Goal: Task Accomplishment & Management: Manage account settings

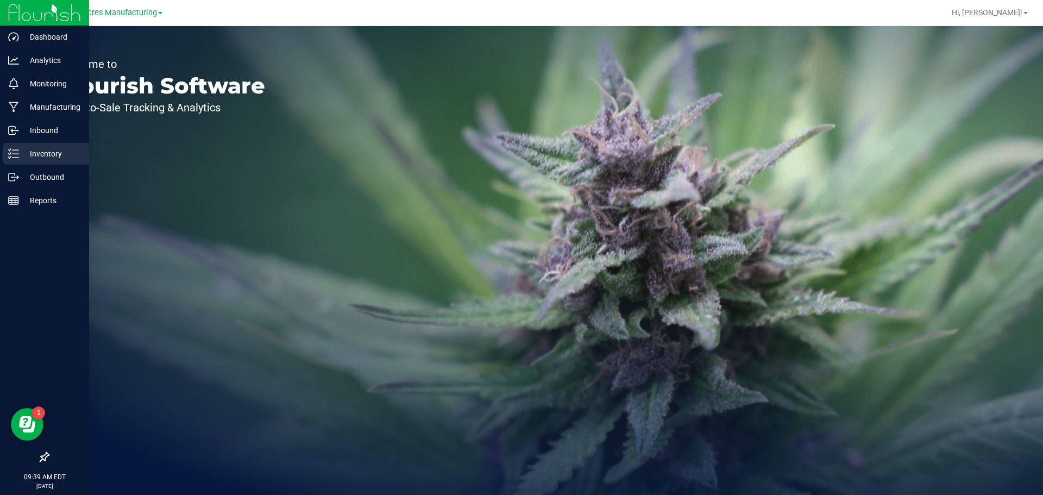
click at [3, 158] on div "Inventory" at bounding box center [46, 154] width 86 height 22
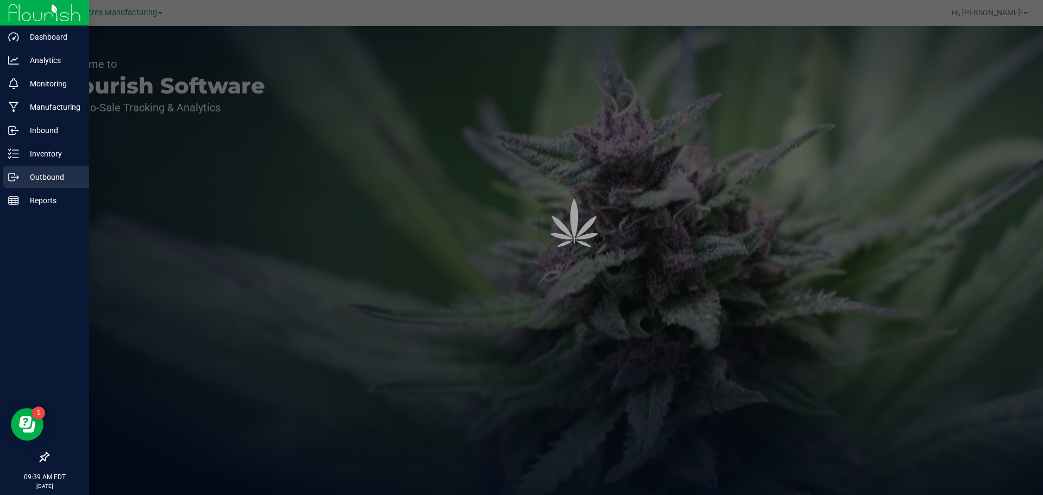
click at [21, 171] on p "Outbound" at bounding box center [51, 177] width 65 height 13
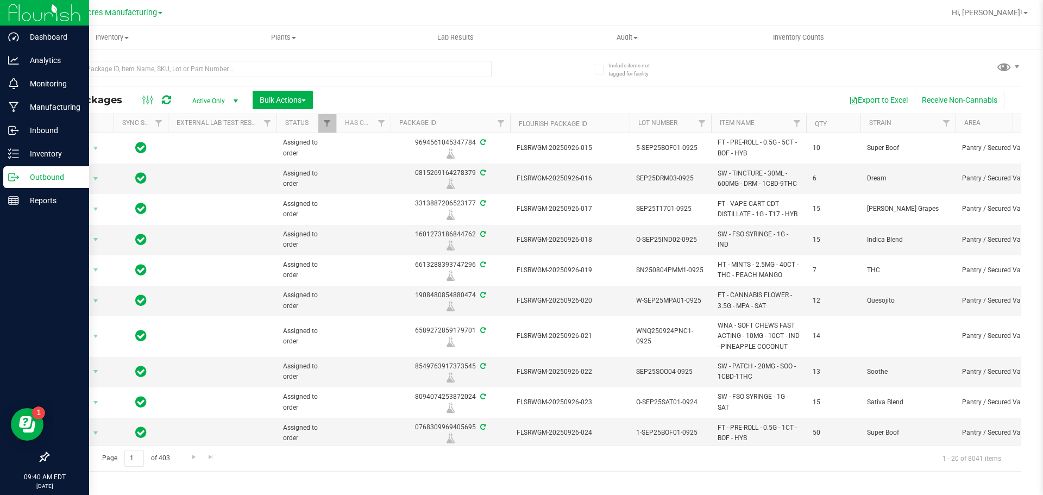
click at [22, 170] on div "Outbound" at bounding box center [46, 177] width 86 height 22
click at [34, 183] on p "Outbound" at bounding box center [51, 177] width 65 height 13
click at [41, 152] on p "Inventory" at bounding box center [51, 153] width 65 height 13
click at [40, 172] on p "Outbound" at bounding box center [51, 177] width 65 height 13
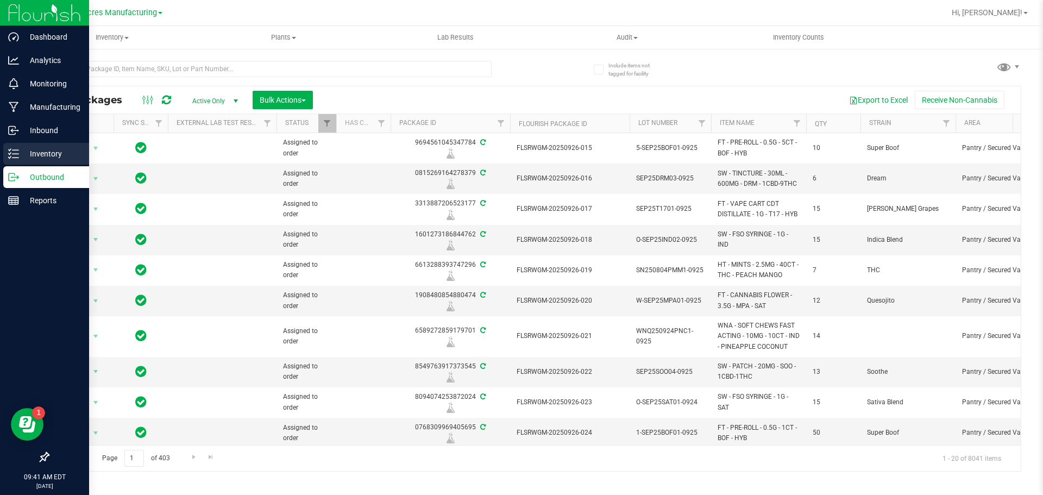
click at [52, 152] on p "Inventory" at bounding box center [51, 153] width 65 height 13
click at [49, 167] on div "Outbound" at bounding box center [46, 177] width 86 height 22
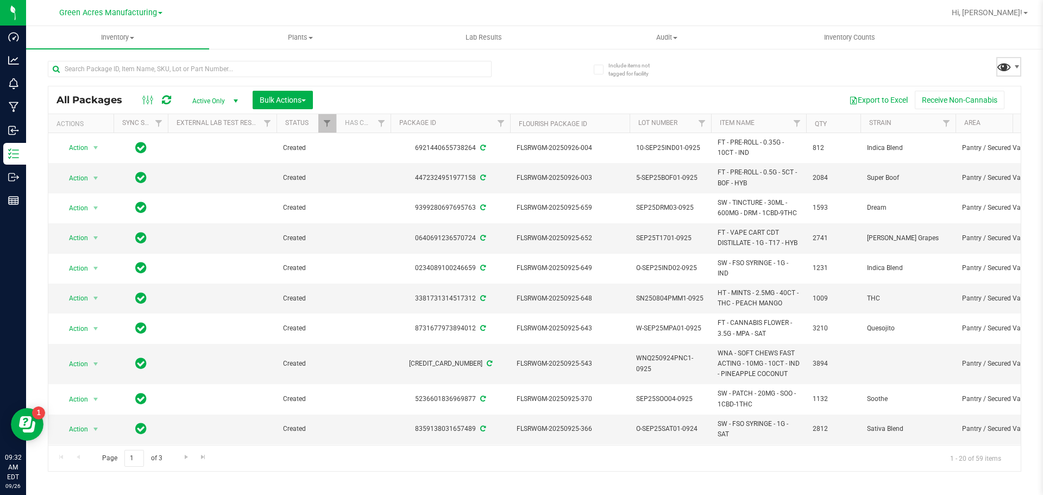
click at [1003, 71] on span at bounding box center [1005, 67] width 16 height 16
click at [759, 68] on div "All Packages Active Only Active Only Lab Samples Locked All External Internal B…" at bounding box center [535, 261] width 974 height 421
click at [1007, 67] on span at bounding box center [1005, 67] width 16 height 16
click at [856, 61] on div "All Packages Active Only Active Only Lab Samples Locked All External Internal B…" at bounding box center [535, 261] width 974 height 421
click at [999, 65] on span at bounding box center [1005, 67] width 16 height 16
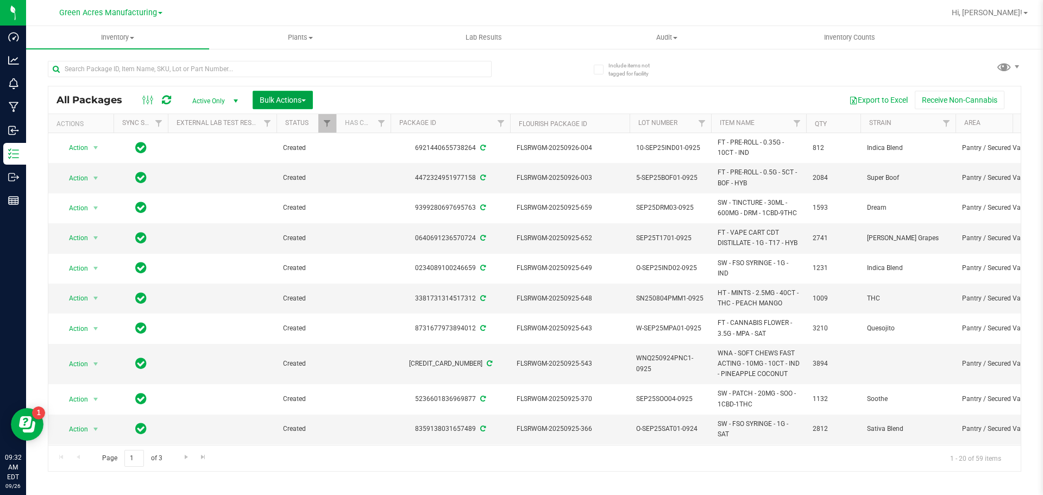
click at [290, 96] on span "Bulk Actions" at bounding box center [283, 100] width 46 height 9
click at [324, 191] on div "Create lab samples" at bounding box center [297, 185] width 77 height 17
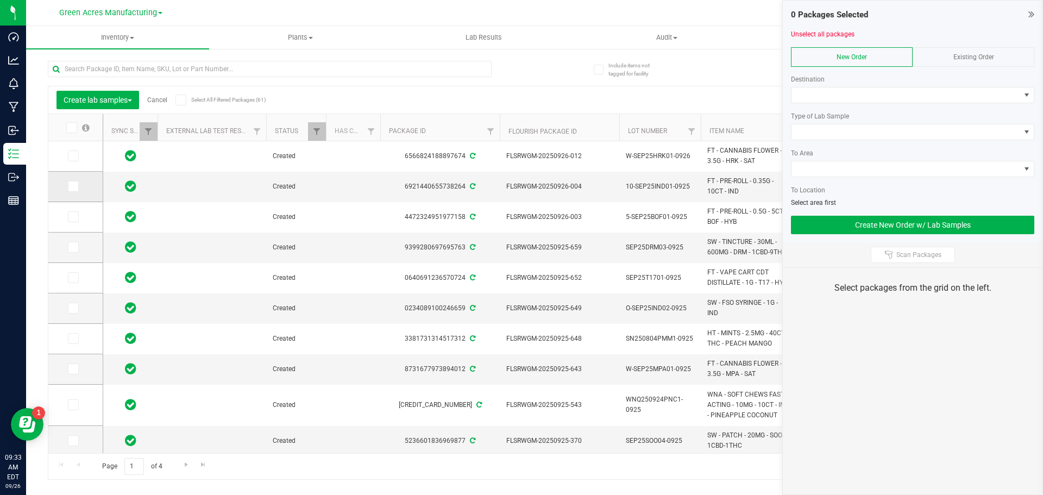
click at [68, 189] on span at bounding box center [73, 186] width 11 height 11
click at [0, 0] on input "checkbox" at bounding box center [0, 0] width 0 height 0
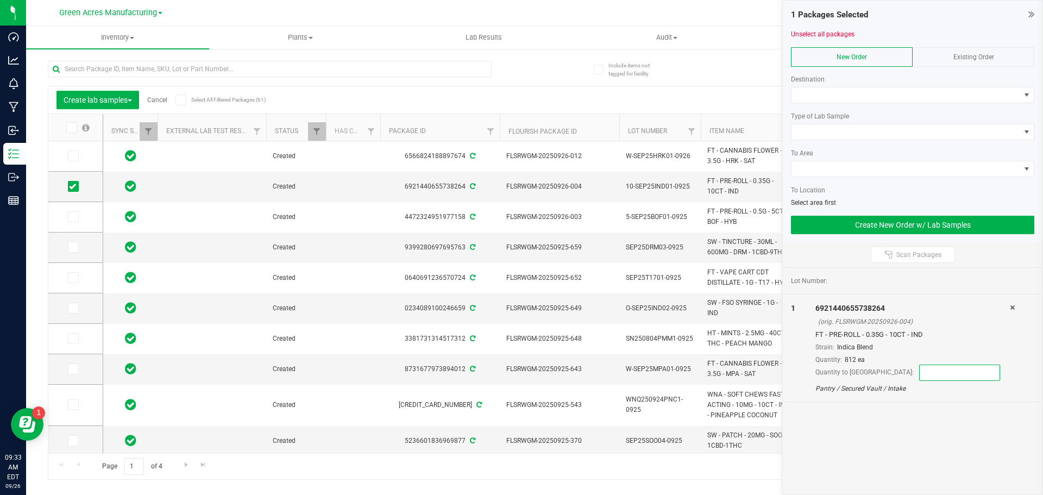
click at [920, 367] on input at bounding box center [960, 372] width 80 height 15
type input "8"
click at [885, 410] on div "Lot Number: 1 6921440655738264 (orig. FLSRWGM-20250926-004) FT - PRE-ROLL - 0.3…" at bounding box center [913, 381] width 260 height 227
click at [71, 221] on span at bounding box center [73, 216] width 11 height 11
click at [0, 0] on input "checkbox" at bounding box center [0, 0] width 0 height 0
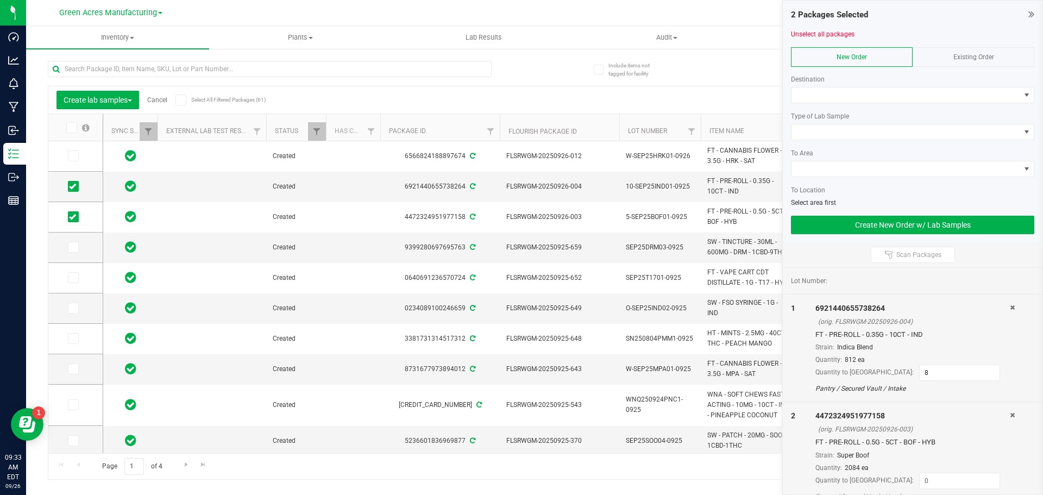
scroll to position [15, 0]
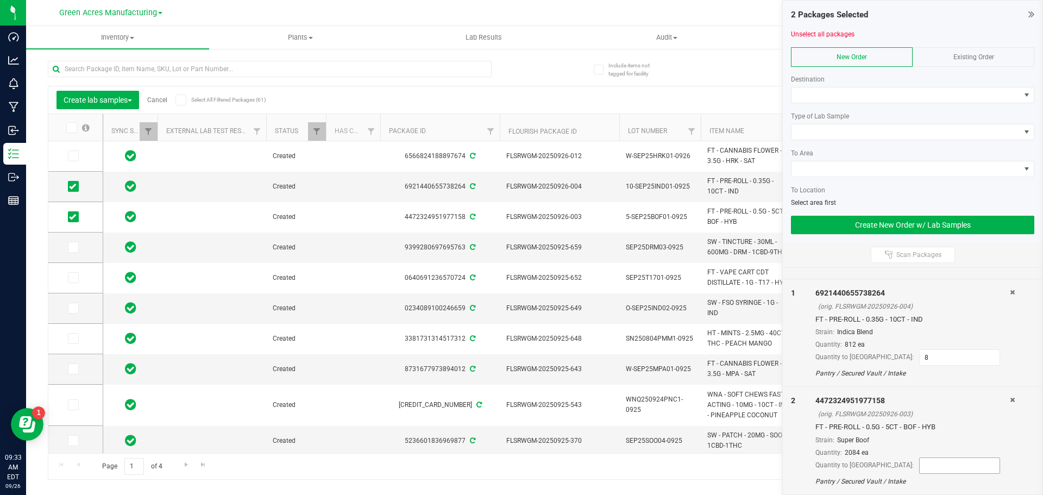
click at [944, 464] on input at bounding box center [960, 465] width 80 height 15
type input "50"
click at [793, 428] on div "2" at bounding box center [803, 440] width 24 height 91
click at [70, 251] on span at bounding box center [73, 247] width 11 height 11
click at [0, 0] on input "checkbox" at bounding box center [0, 0] width 0 height 0
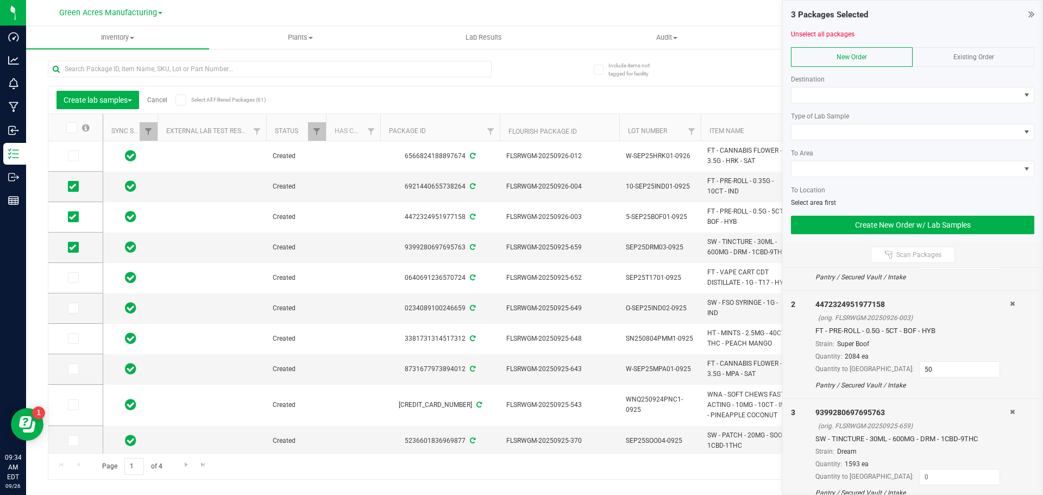
scroll to position [123, 0]
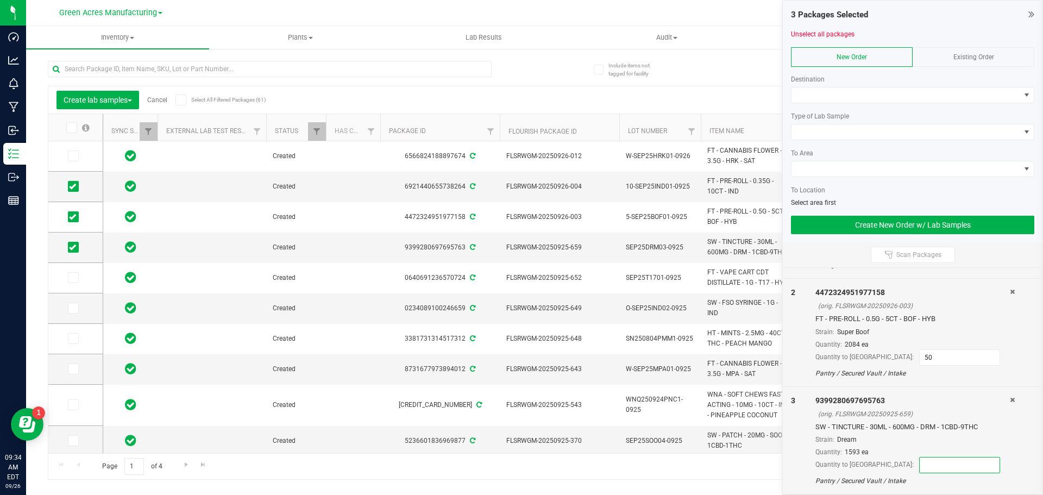
click at [920, 464] on input at bounding box center [960, 465] width 80 height 15
type input "6"
click at [801, 453] on div "3" at bounding box center [803, 440] width 24 height 91
click at [78, 274] on span at bounding box center [73, 277] width 11 height 11
click at [0, 0] on input "checkbox" at bounding box center [0, 0] width 0 height 0
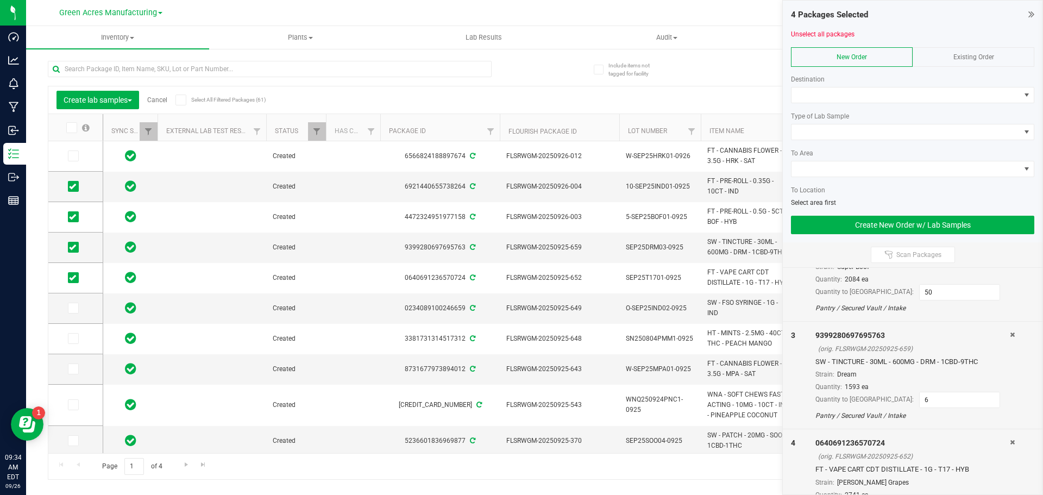
scroll to position [231, 0]
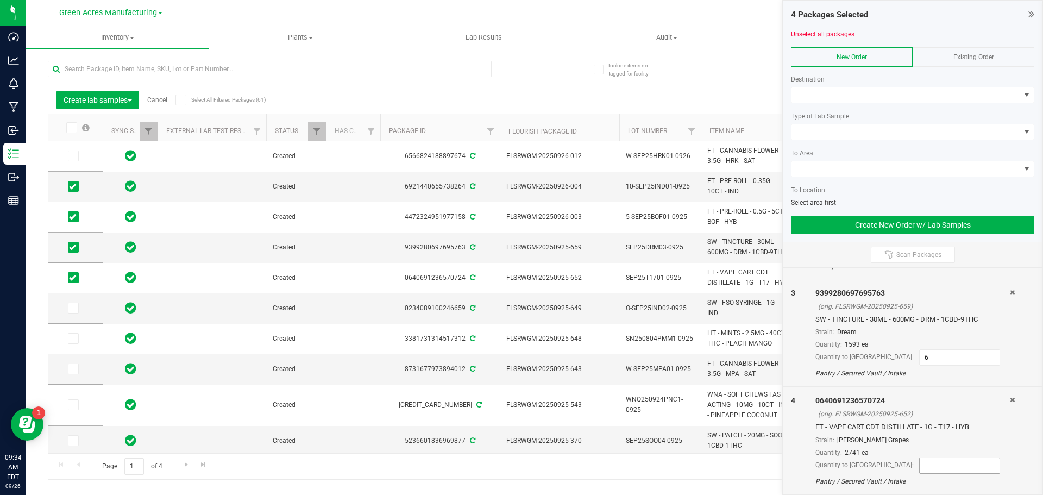
click at [920, 463] on input at bounding box center [960, 465] width 80 height 15
type input "15"
click at [801, 441] on div "4" at bounding box center [803, 440] width 24 height 91
click at [74, 308] on icon at bounding box center [72, 308] width 7 height 0
click at [0, 0] on input "checkbox" at bounding box center [0, 0] width 0 height 0
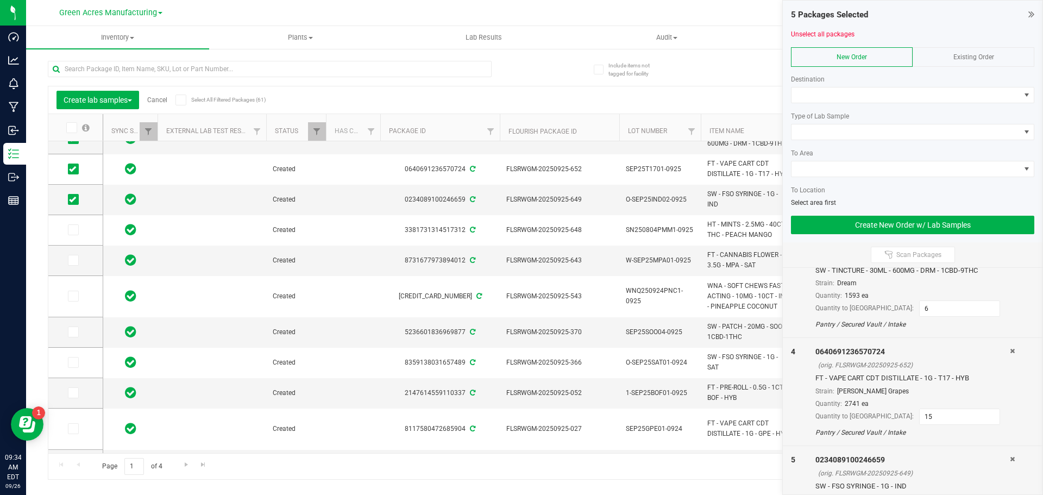
scroll to position [339, 0]
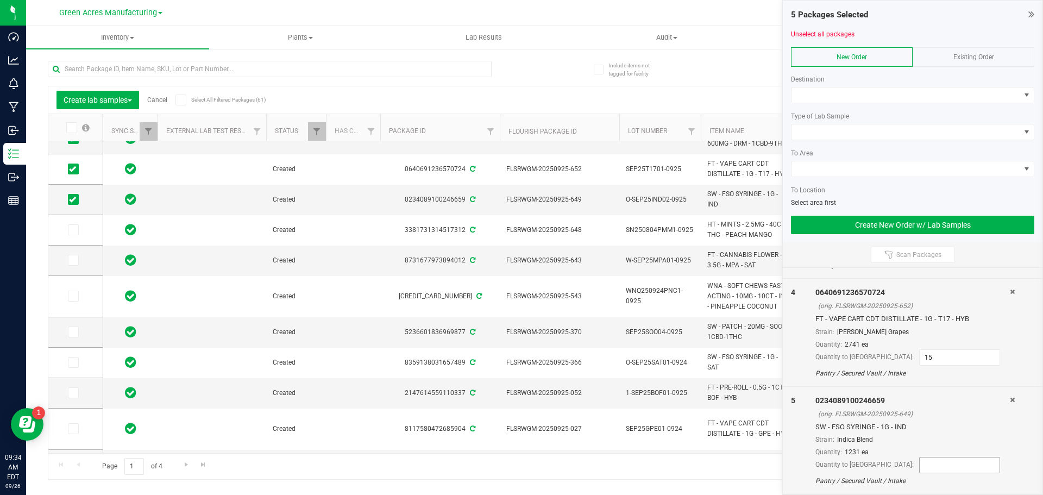
click at [920, 465] on input at bounding box center [960, 465] width 80 height 15
type input "15"
click at [816, 460] on div "Quantity to split: 15" at bounding box center [913, 465] width 195 height 16
click at [75, 230] on icon at bounding box center [72, 230] width 7 height 0
click at [0, 0] on input "checkbox" at bounding box center [0, 0] width 0 height 0
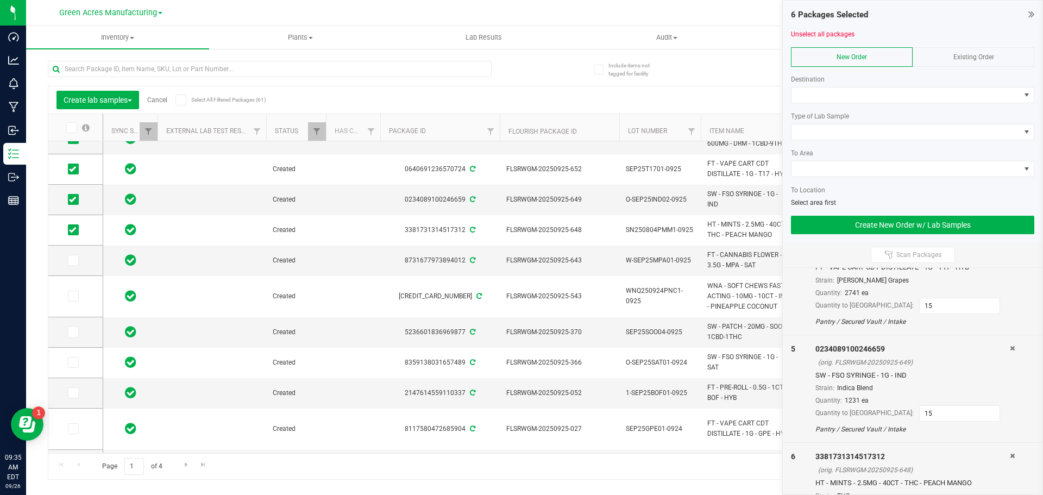
scroll to position [447, 0]
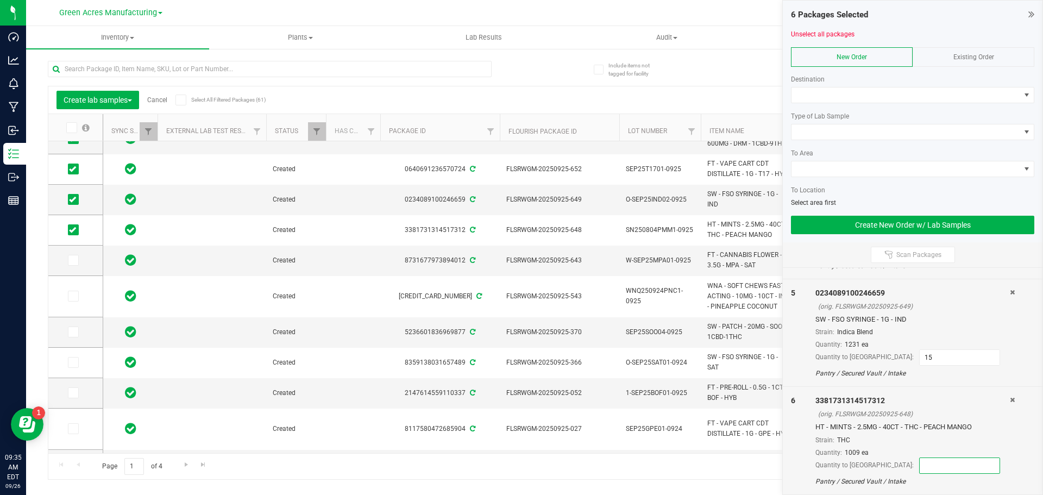
click at [920, 461] on input at bounding box center [960, 465] width 80 height 15
type input "7"
click at [804, 447] on div "6" at bounding box center [803, 440] width 24 height 91
click at [70, 260] on icon at bounding box center [72, 260] width 7 height 0
click at [0, 0] on input "checkbox" at bounding box center [0, 0] width 0 height 0
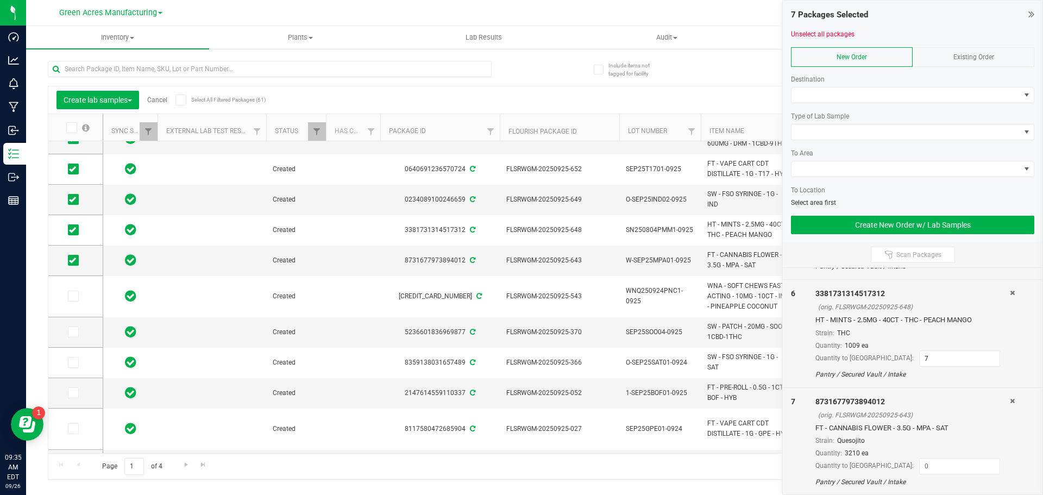
scroll to position [555, 0]
drag, startPoint x: 892, startPoint y: 455, endPoint x: 893, endPoint y: 462, distance: 7.1
click at [892, 455] on div "Quantity: 3210 ea" at bounding box center [913, 452] width 195 height 10
click at [920, 468] on input at bounding box center [960, 465] width 80 height 15
type input "12"
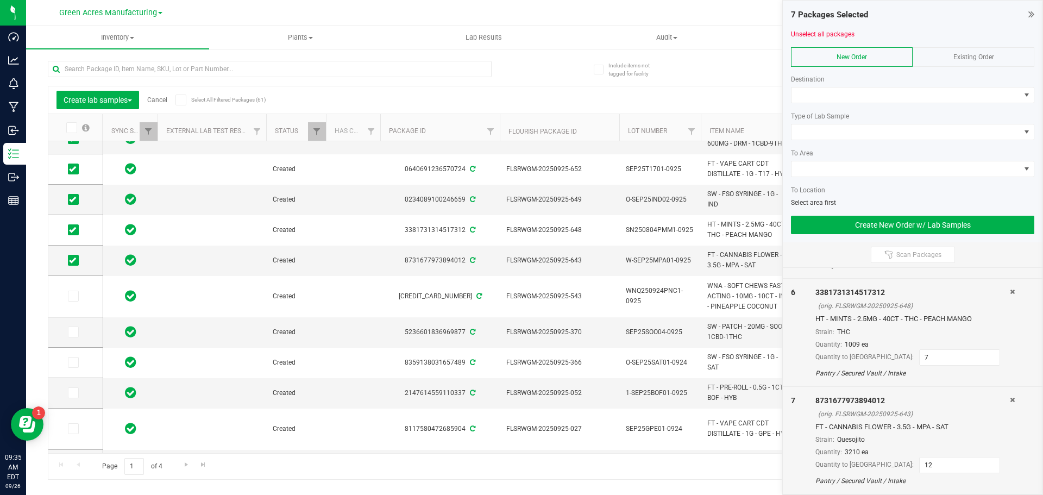
click at [813, 446] on div "7" at bounding box center [803, 440] width 24 height 91
drag, startPoint x: 76, startPoint y: 299, endPoint x: 86, endPoint y: 298, distance: 10.3
click at [76, 299] on span at bounding box center [73, 296] width 11 height 11
click at [0, 0] on input "checkbox" at bounding box center [0, 0] width 0 height 0
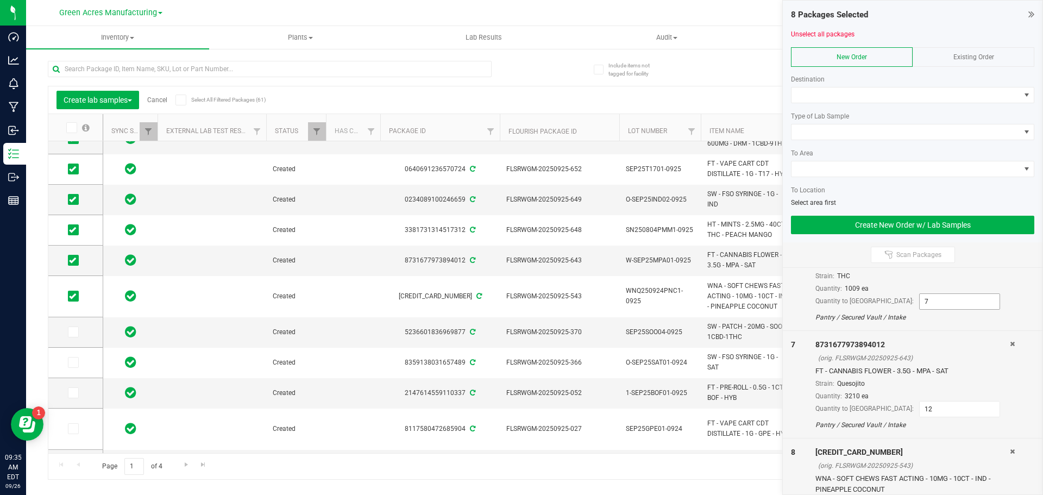
scroll to position [661, 0]
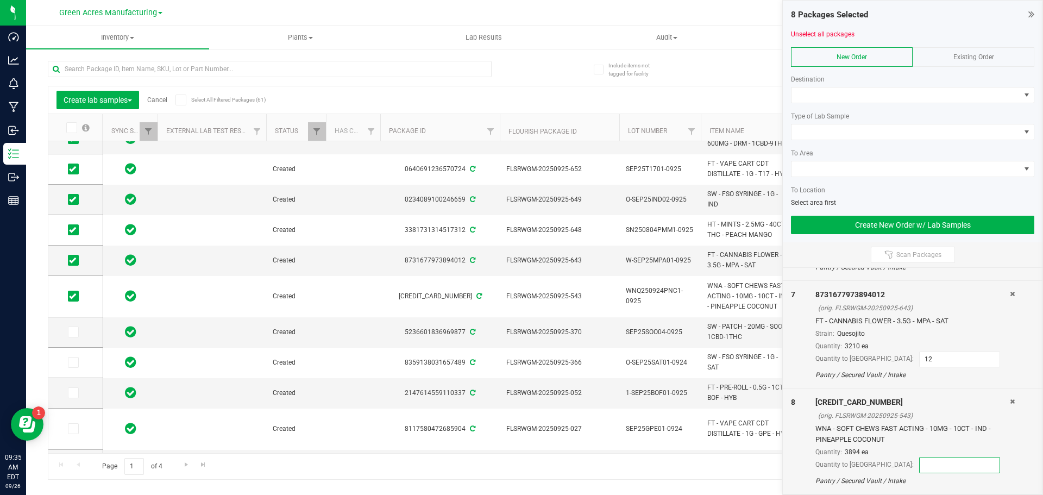
click at [920, 460] on input at bounding box center [960, 465] width 80 height 15
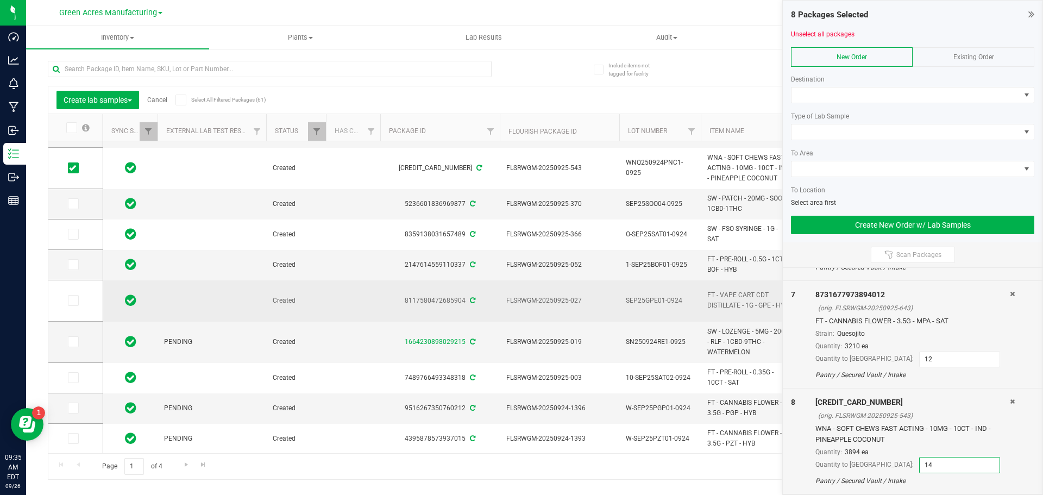
scroll to position [217, 0]
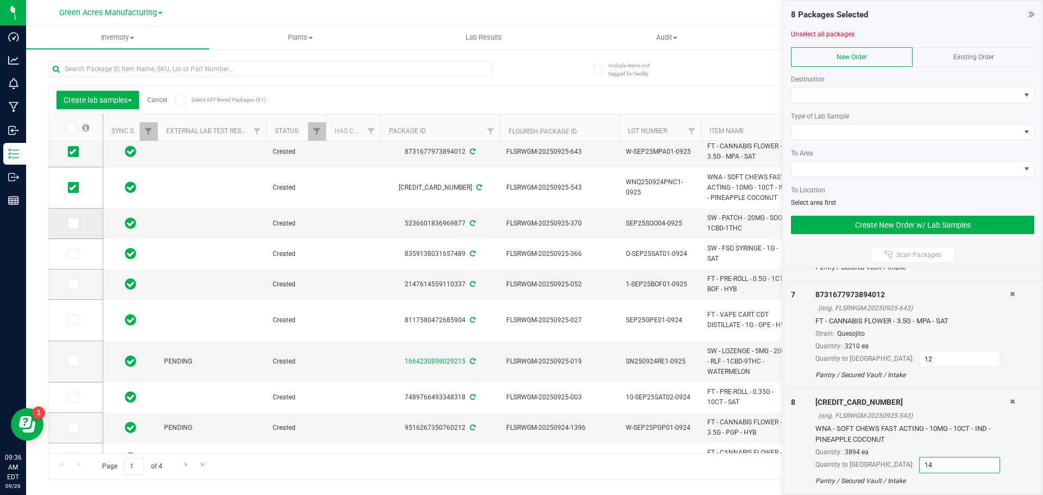
type input "14"
click at [76, 221] on span at bounding box center [73, 223] width 11 height 11
click at [0, 0] on input "checkbox" at bounding box center [0, 0] width 0 height 0
click at [920, 467] on input at bounding box center [960, 465] width 80 height 15
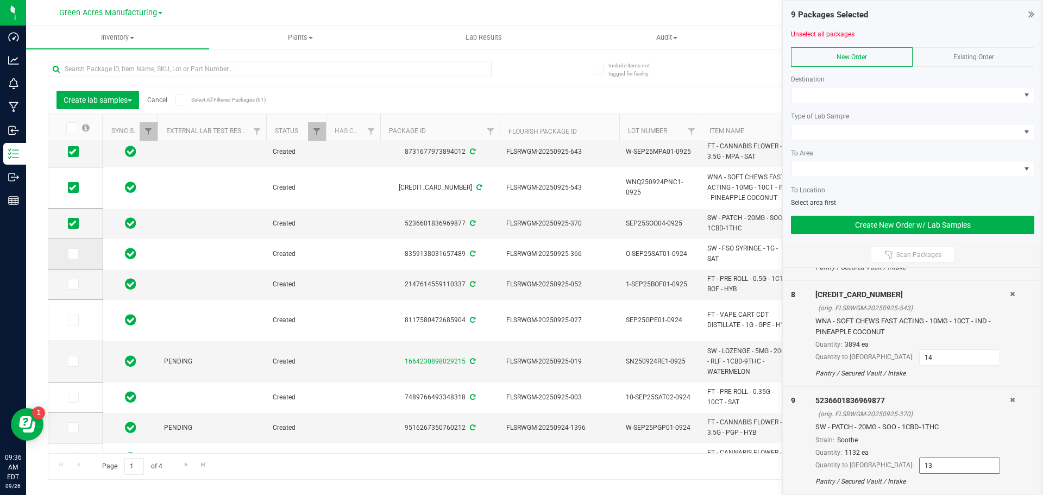
type input "13"
click at [74, 258] on span at bounding box center [73, 253] width 11 height 11
click at [0, 0] on input "checkbox" at bounding box center [0, 0] width 0 height 0
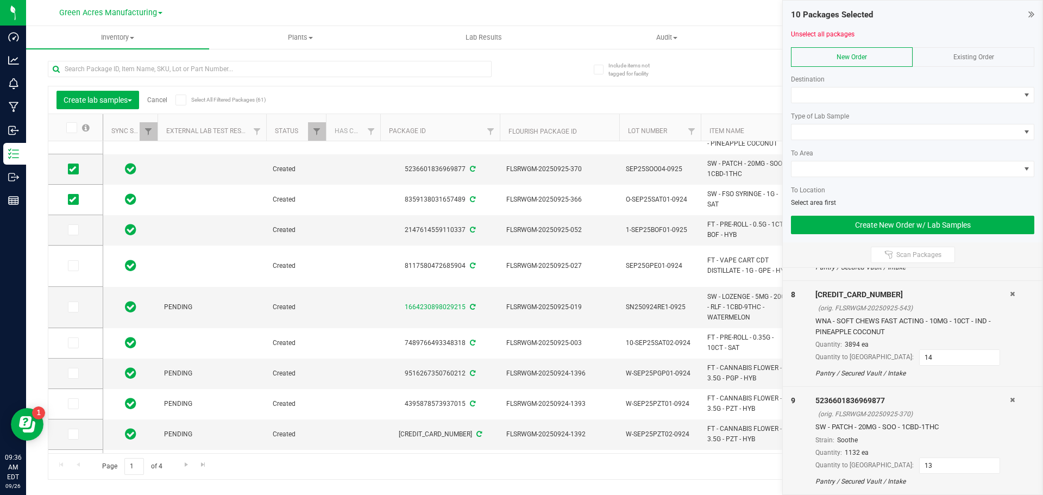
scroll to position [877, 0]
click at [920, 467] on input at bounding box center [960, 465] width 80 height 15
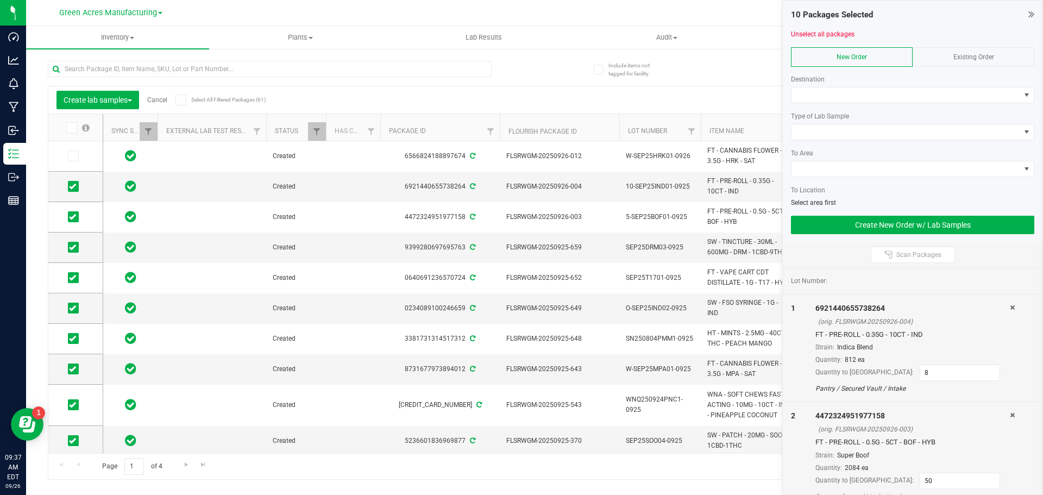
scroll to position [54, 0]
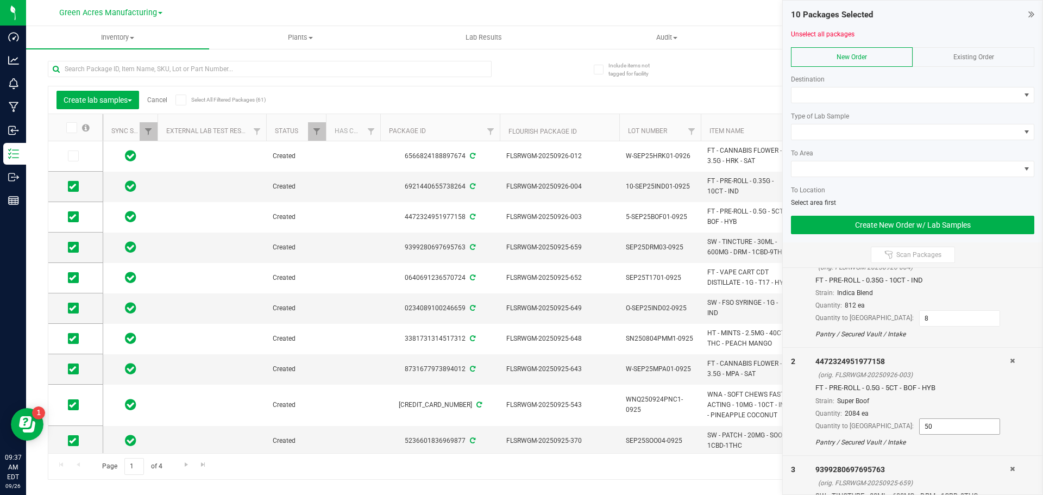
type input "15"
click at [920, 431] on input "50" at bounding box center [960, 426] width 80 height 15
type input "10"
click at [816, 417] on div "Quantity: 2084 ea" at bounding box center [913, 414] width 195 height 10
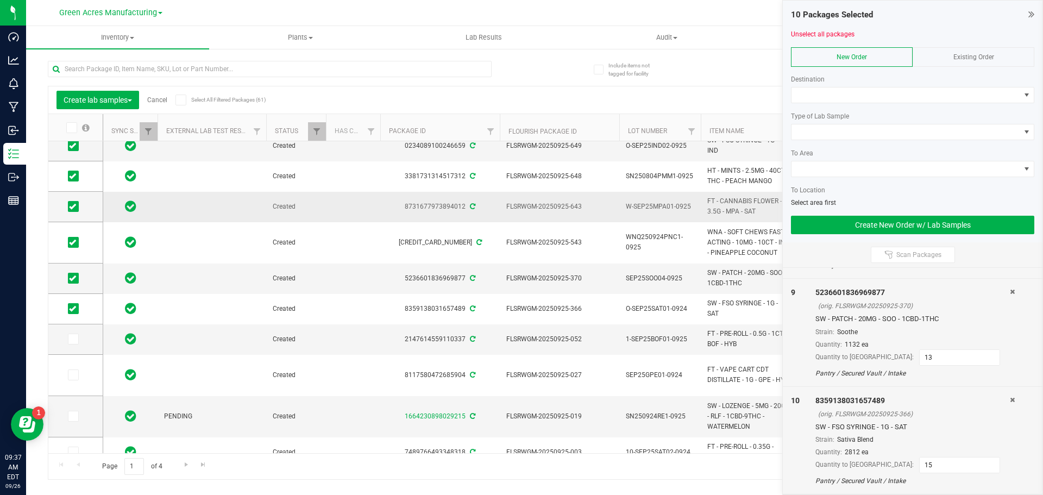
scroll to position [163, 0]
click at [72, 345] on td at bounding box center [75, 339] width 54 height 30
click at [75, 339] on icon at bounding box center [72, 339] width 7 height 0
click at [0, 0] on input "checkbox" at bounding box center [0, 0] width 0 height 0
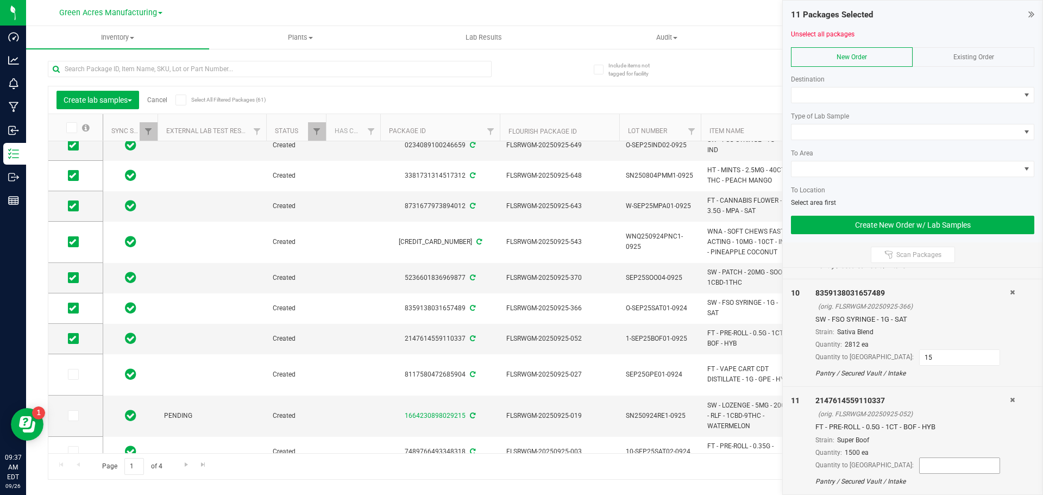
click at [920, 470] on input at bounding box center [960, 465] width 80 height 15
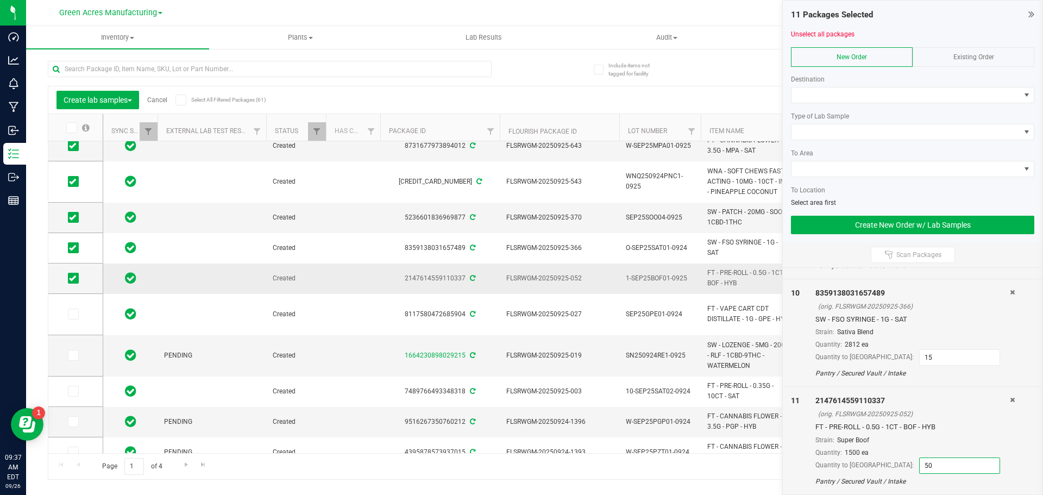
scroll to position [272, 0]
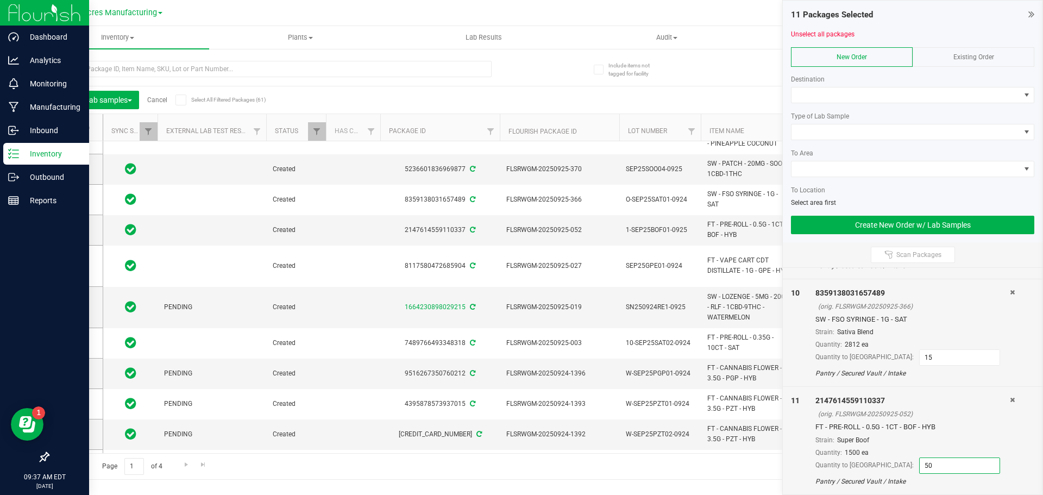
type input "50"
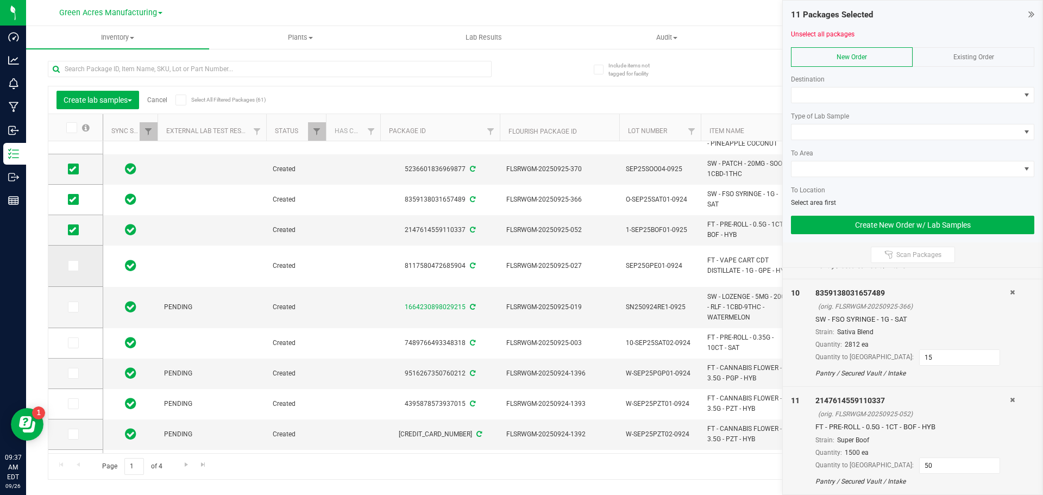
click at [76, 266] on span at bounding box center [73, 265] width 11 height 11
click at [0, 0] on input "checkbox" at bounding box center [0, 0] width 0 height 0
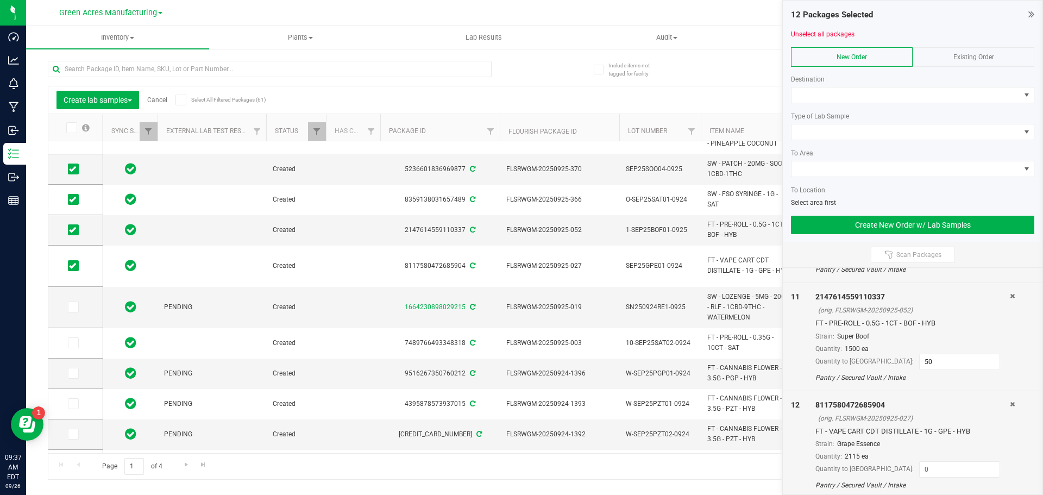
scroll to position [1092, 0]
click at [920, 461] on input at bounding box center [960, 465] width 80 height 15
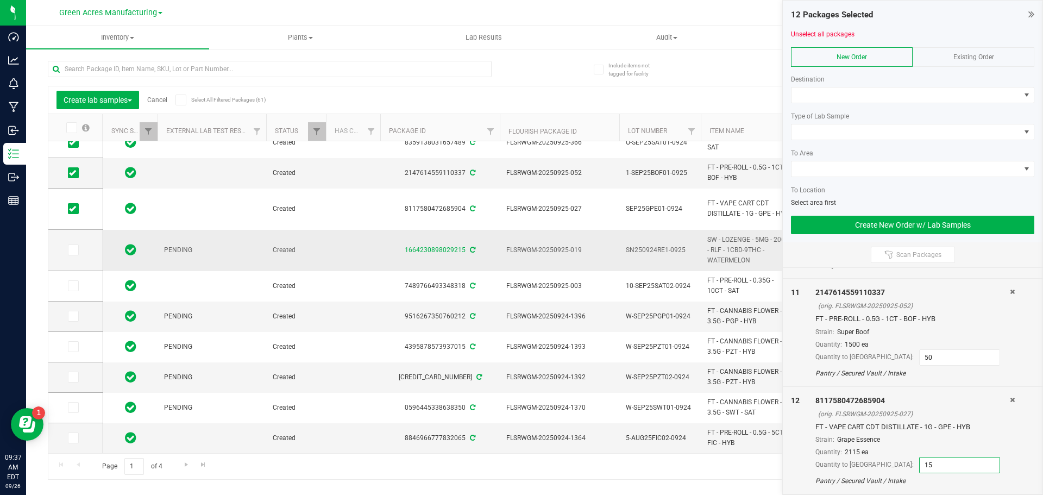
scroll to position [337, 0]
type input "15"
click at [79, 436] on label at bounding box center [76, 438] width 16 height 11
click at [0, 0] on input "checkbox" at bounding box center [0, 0] width 0 height 0
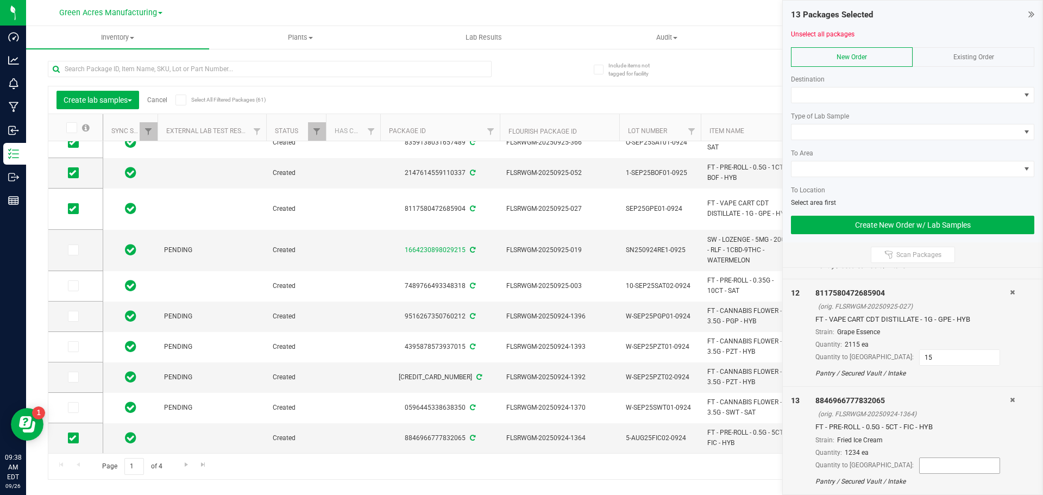
click at [923, 466] on input at bounding box center [960, 465] width 80 height 15
type input "10"
click at [891, 93] on span at bounding box center [906, 94] width 229 height 15
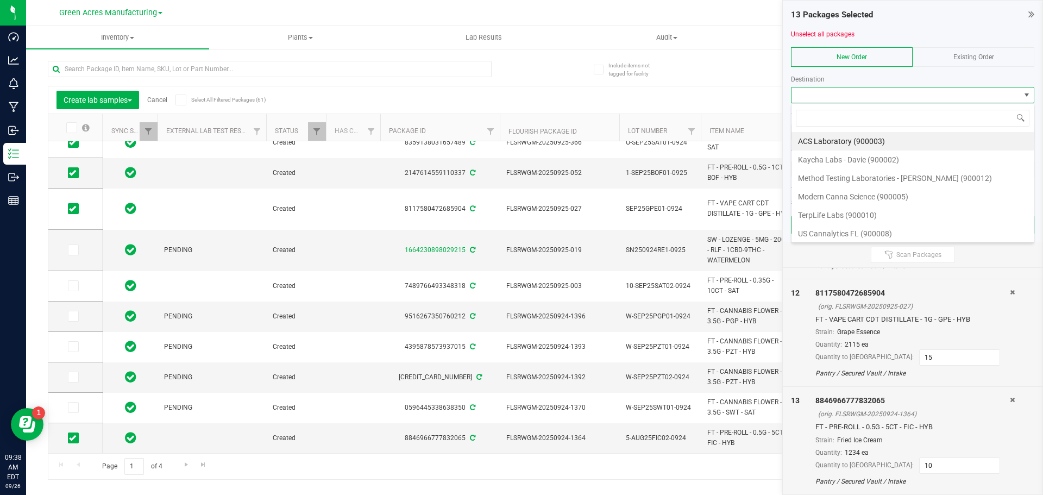
scroll to position [16, 243]
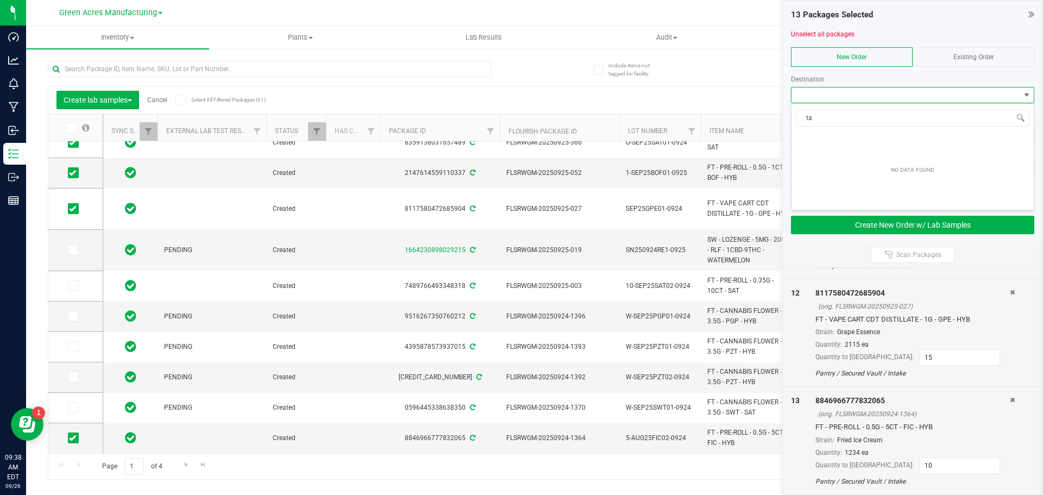
type input "t"
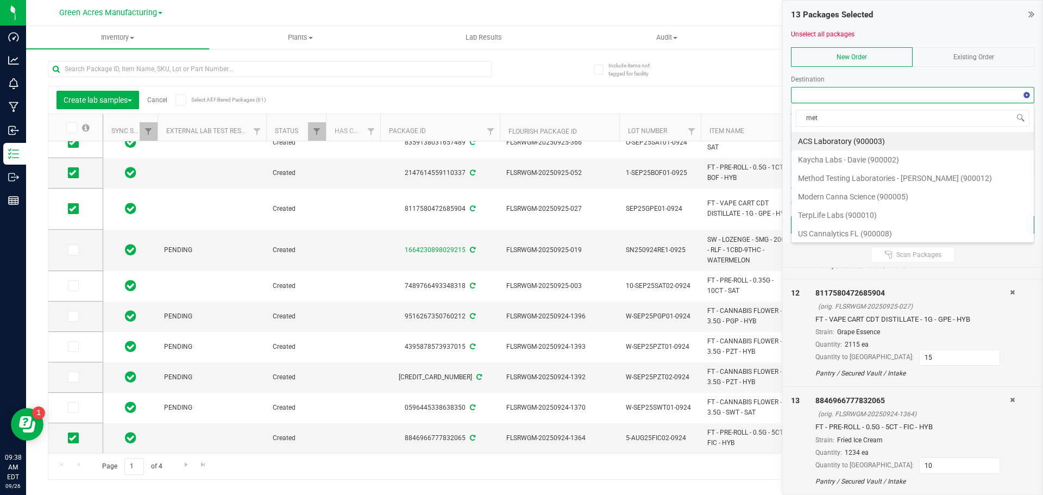
type input "meth"
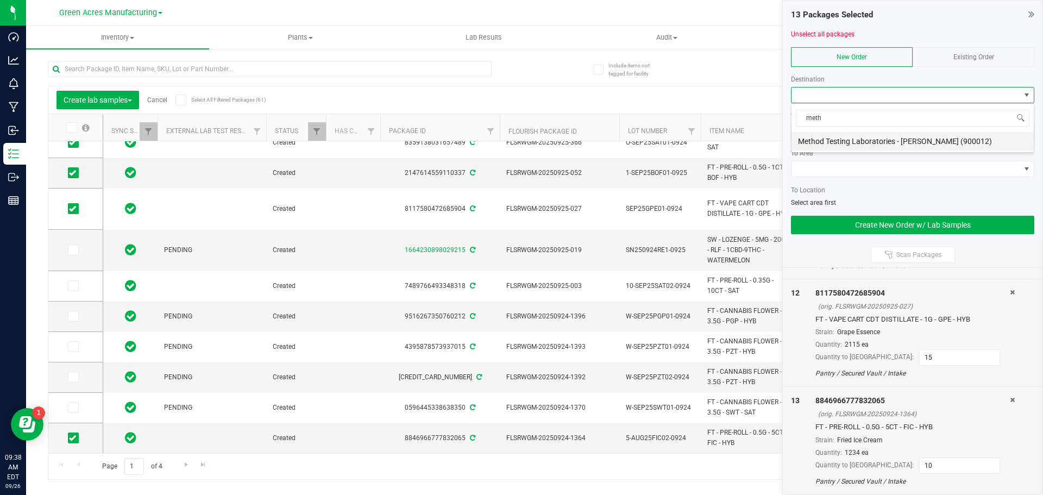
click at [868, 141] on li "Method Testing Laboratories - [PERSON_NAME] (900012)" at bounding box center [913, 141] width 242 height 18
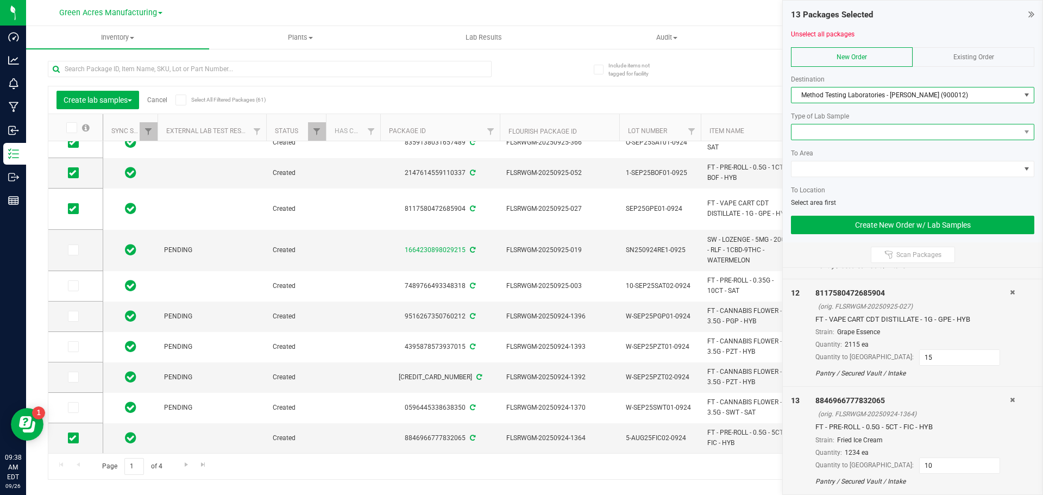
click at [858, 129] on span at bounding box center [906, 131] width 229 height 15
click at [850, 150] on li "Final QA Sample" at bounding box center [913, 151] width 242 height 18
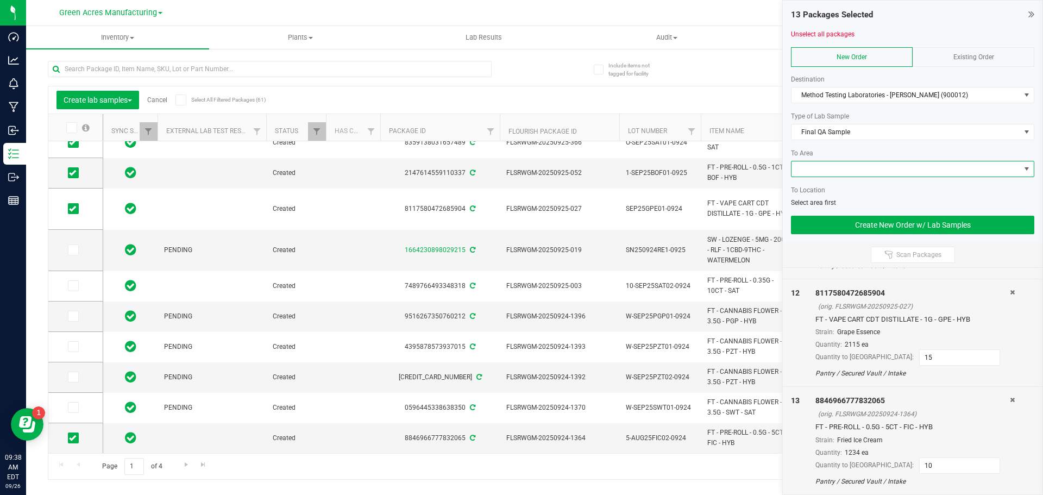
click at [845, 168] on span at bounding box center [906, 168] width 229 height 15
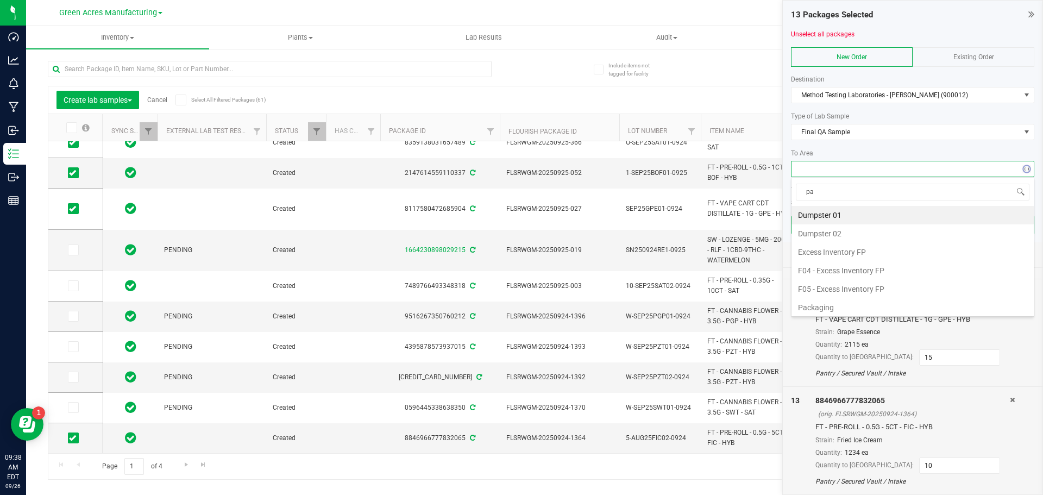
type input "pan"
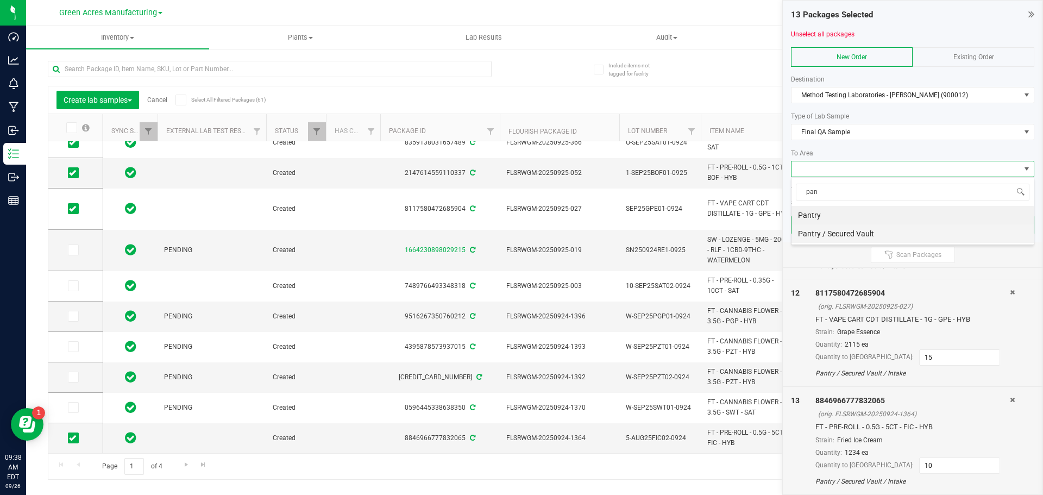
click at [827, 235] on li "Pantry / Secured Vault" at bounding box center [913, 233] width 242 height 18
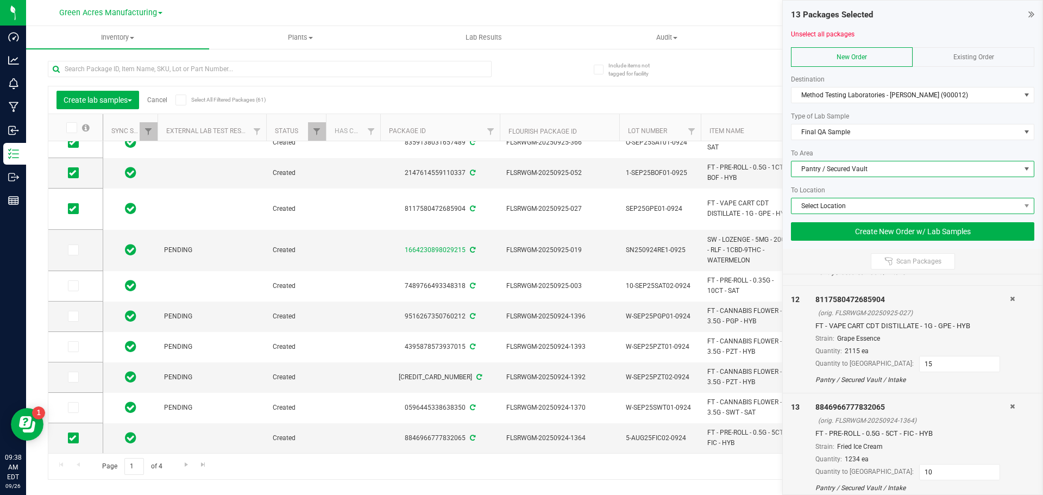
click at [816, 209] on span "Select Location" at bounding box center [906, 205] width 229 height 15
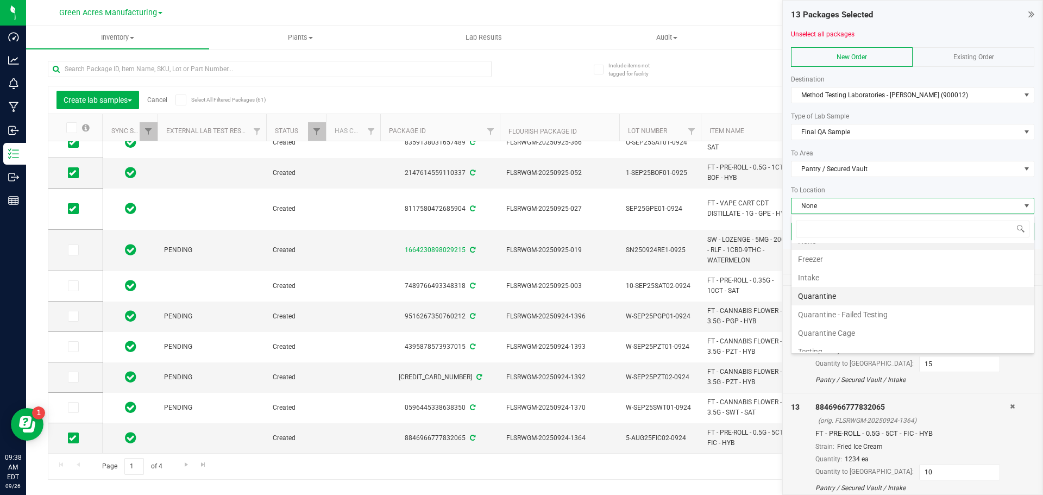
scroll to position [21, 0]
click at [826, 340] on li "Testing" at bounding box center [913, 342] width 242 height 18
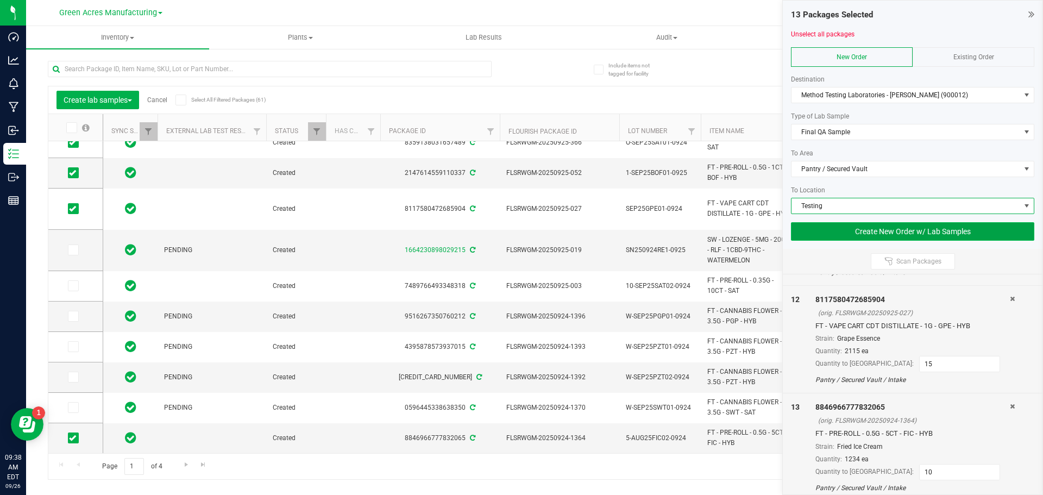
click at [825, 237] on button "Create New Order w/ Lab Samples" at bounding box center [912, 231] width 243 height 18
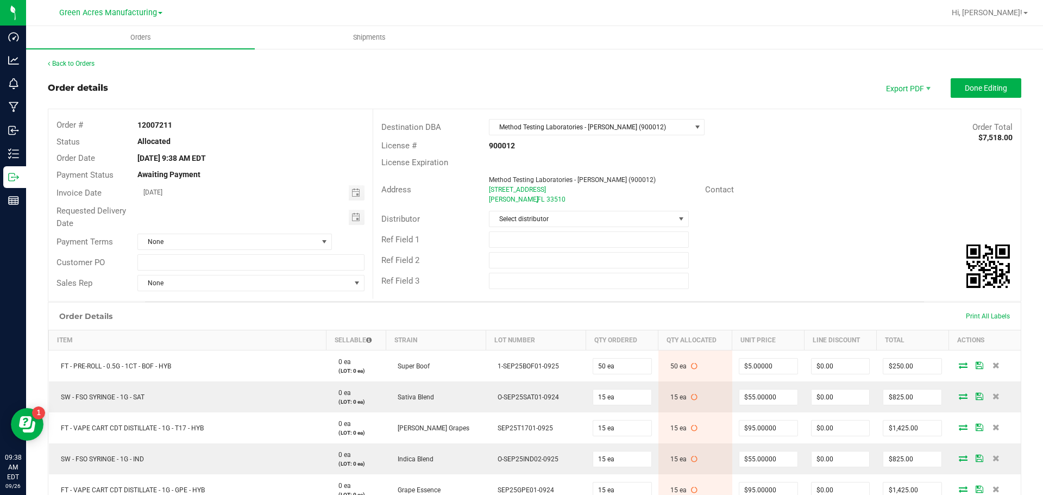
click at [151, 126] on strong "12007211" at bounding box center [154, 125] width 35 height 9
copy strong "12007211"
click at [984, 90] on span "Done Editing" at bounding box center [986, 88] width 42 height 9
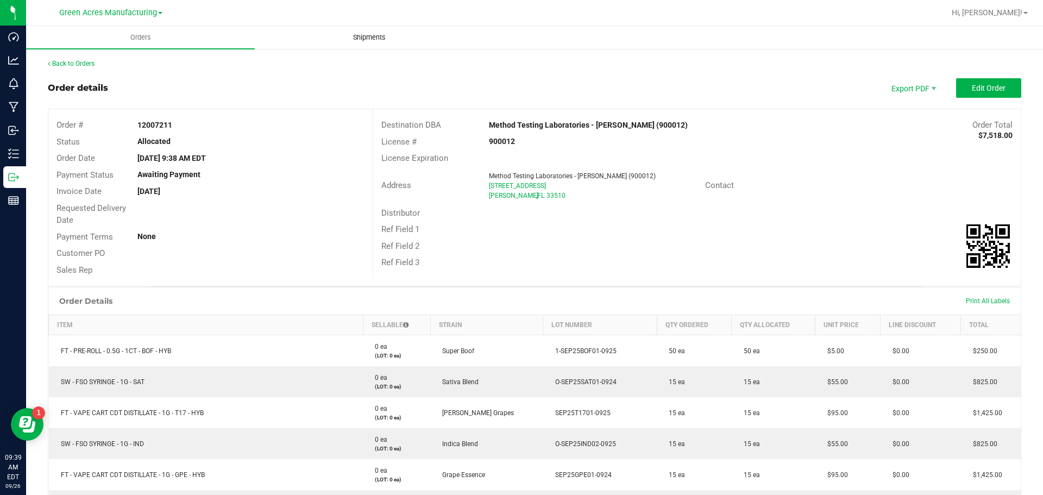
click at [363, 33] on span "Shipments" at bounding box center [370, 38] width 62 height 10
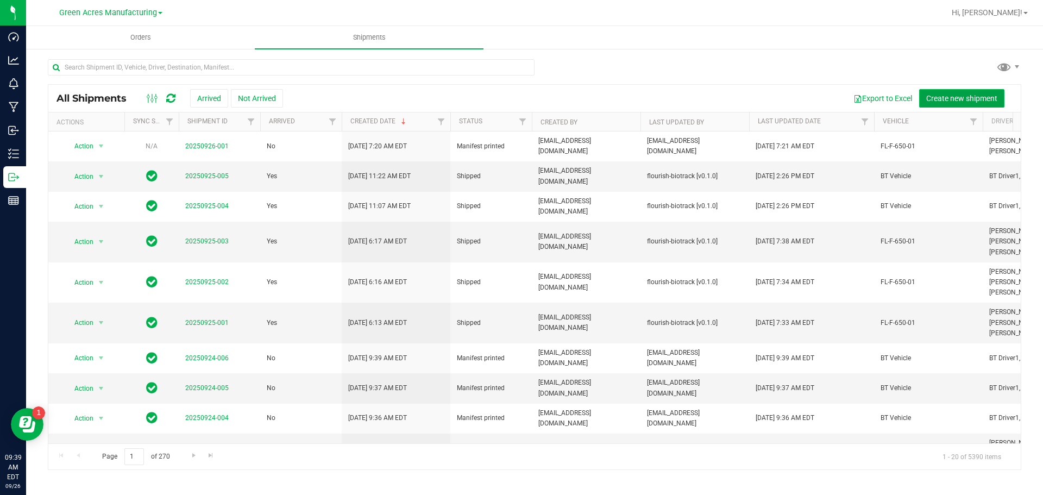
click at [998, 103] on button "Create new shipment" at bounding box center [962, 98] width 85 height 18
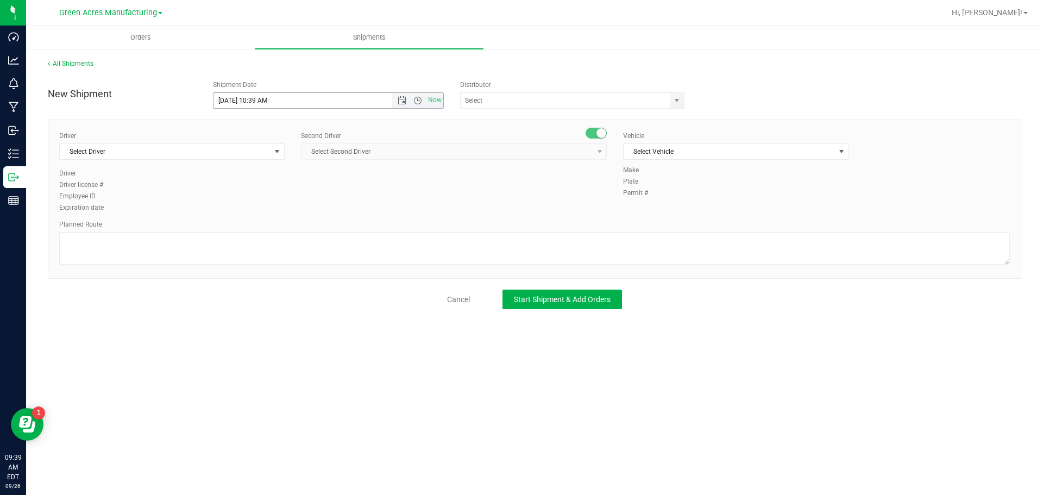
click at [372, 95] on input "9/26/2025 10:39 AM" at bounding box center [313, 100] width 198 height 15
click at [416, 99] on span "Open the time view" at bounding box center [418, 100] width 9 height 9
click at [260, 154] on li "3:00 PM" at bounding box center [328, 157] width 229 height 14
type input "[DATE] 3:00 PM"
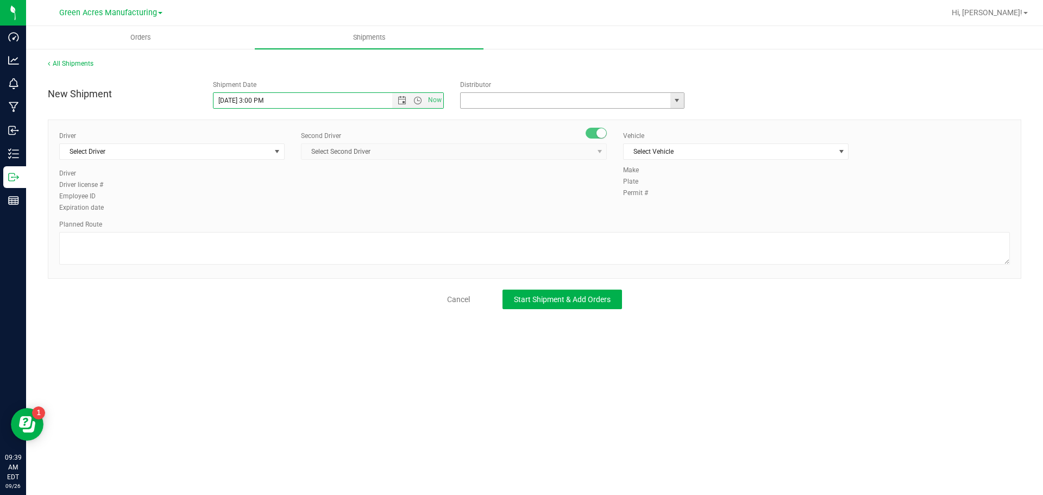
click at [523, 96] on input "text" at bounding box center [562, 100] width 203 height 15
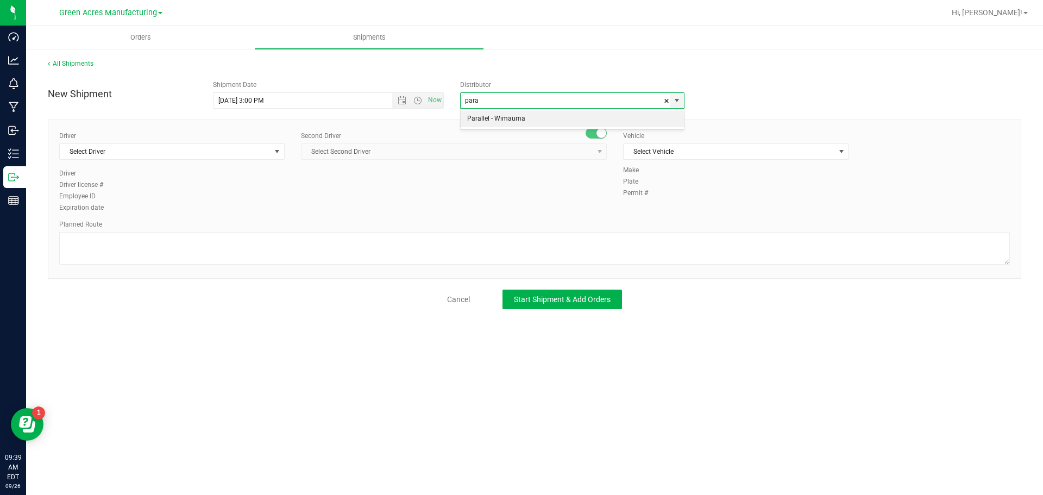
click at [504, 126] on li "Parallel - Wimauma" at bounding box center [572, 119] width 223 height 16
type input "Parallel - Wimauma"
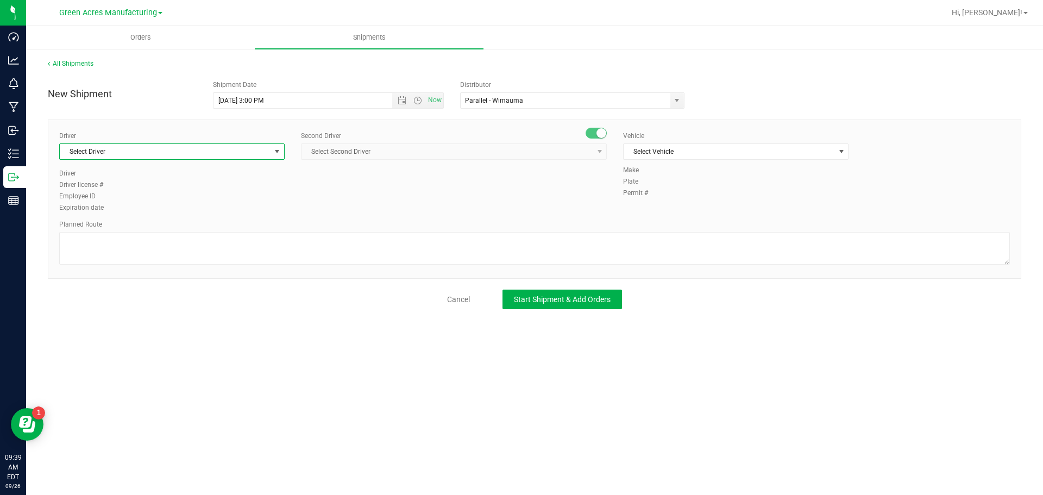
click at [119, 148] on span "Select Driver" at bounding box center [165, 151] width 211 height 15
click at [99, 198] on li "BT Driver1" at bounding box center [172, 197] width 224 height 16
type input "bt"
click at [472, 155] on span "Select Second Driver" at bounding box center [447, 151] width 291 height 15
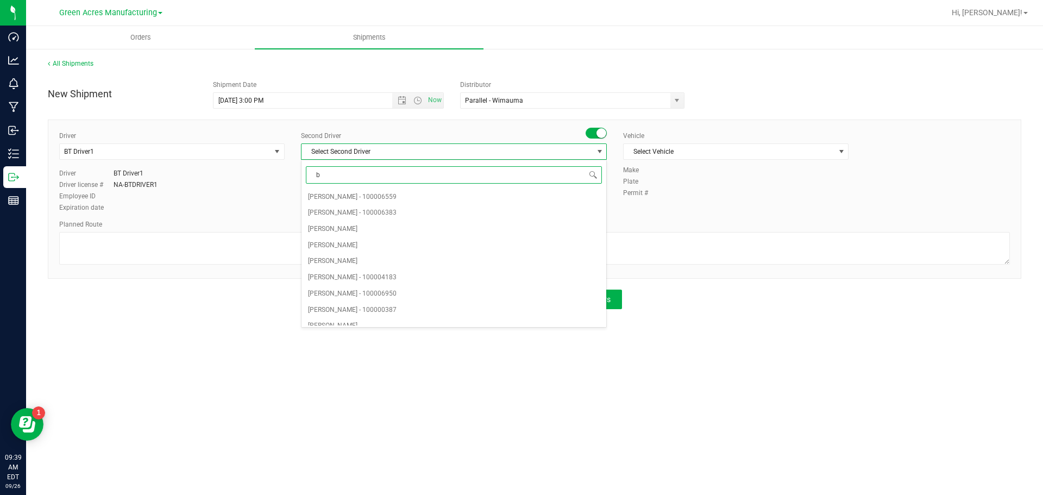
type input "bt"
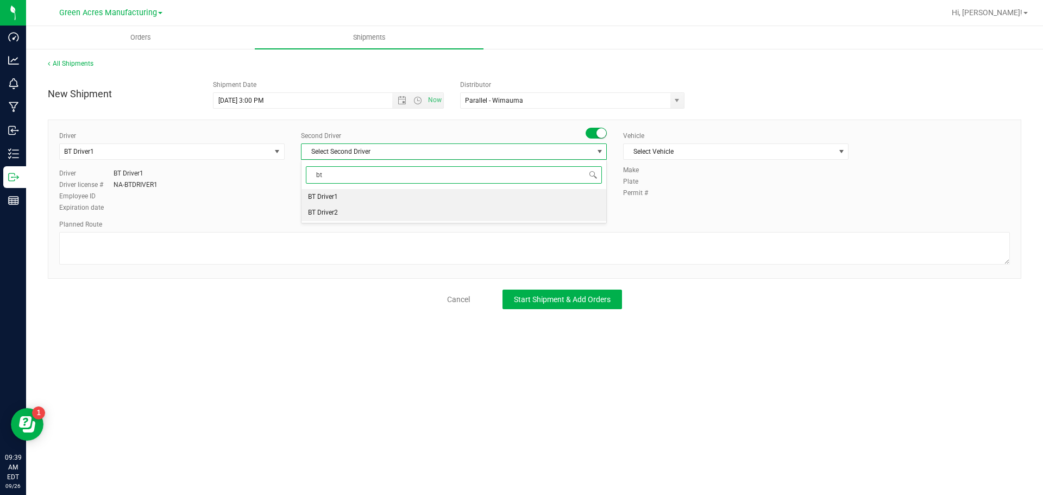
click at [360, 214] on li "BT Driver2" at bounding box center [454, 213] width 305 height 16
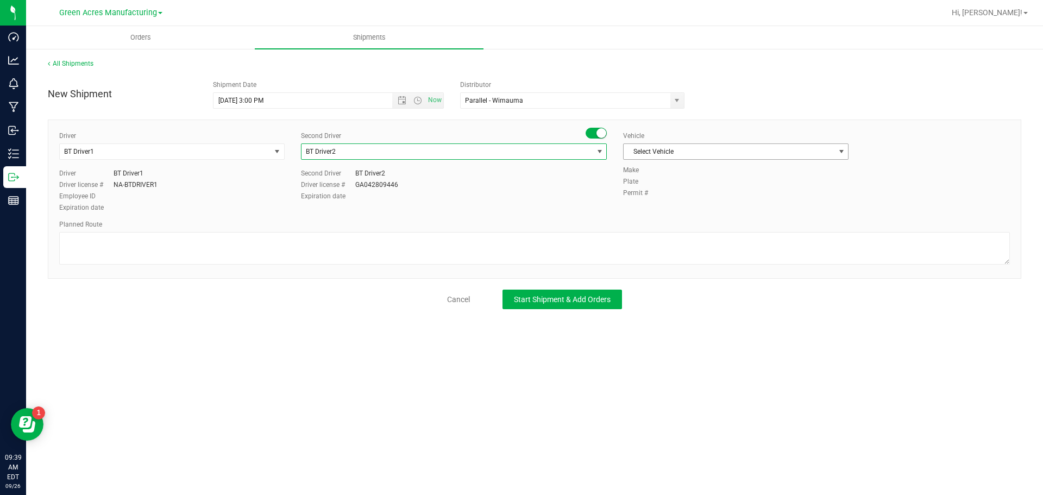
click at [749, 154] on span "Select Vehicle" at bounding box center [729, 151] width 211 height 15
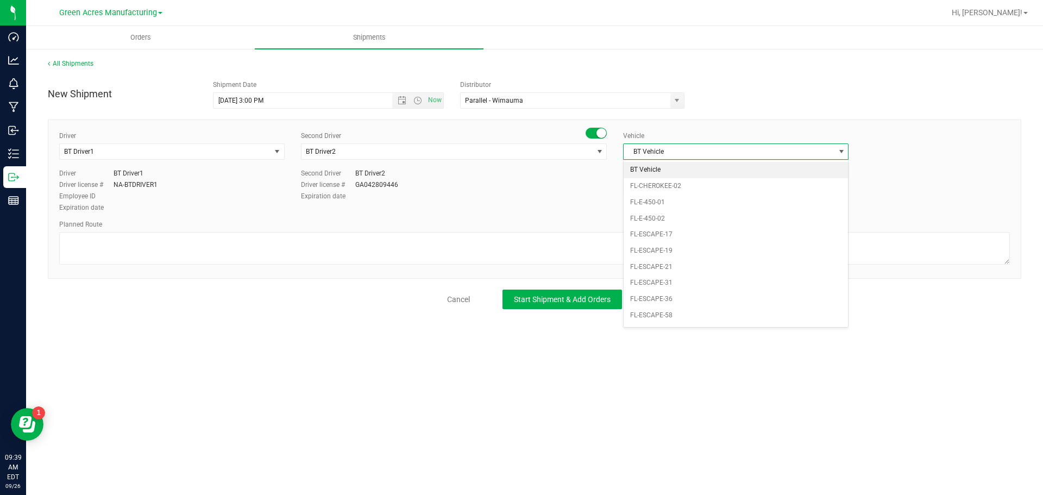
click at [699, 172] on li "BT Vehicle" at bounding box center [736, 170] width 224 height 16
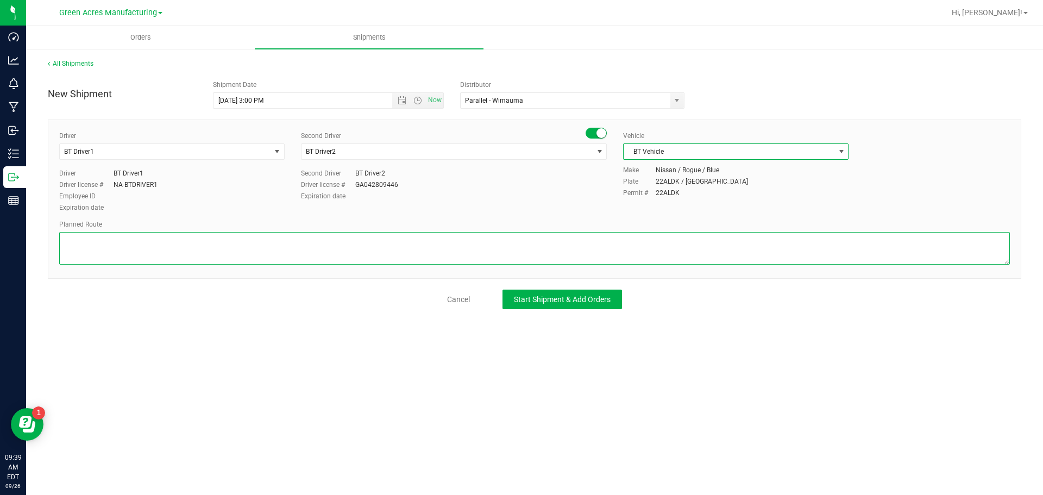
click at [472, 244] on textarea at bounding box center [534, 248] width 951 height 33
type textarea "Lab Sample Pickup Route 1"
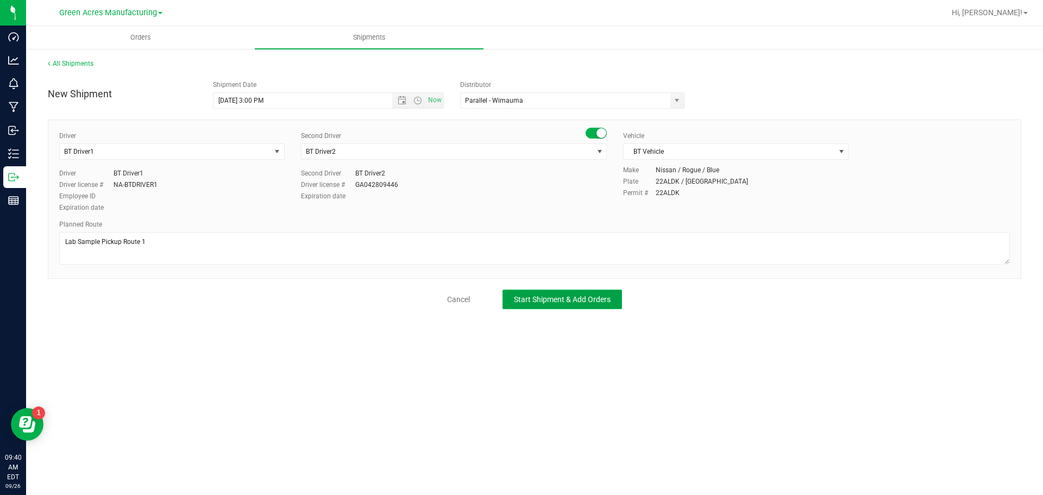
click at [567, 305] on button "Start Shipment & Add Orders" at bounding box center [563, 300] width 120 height 20
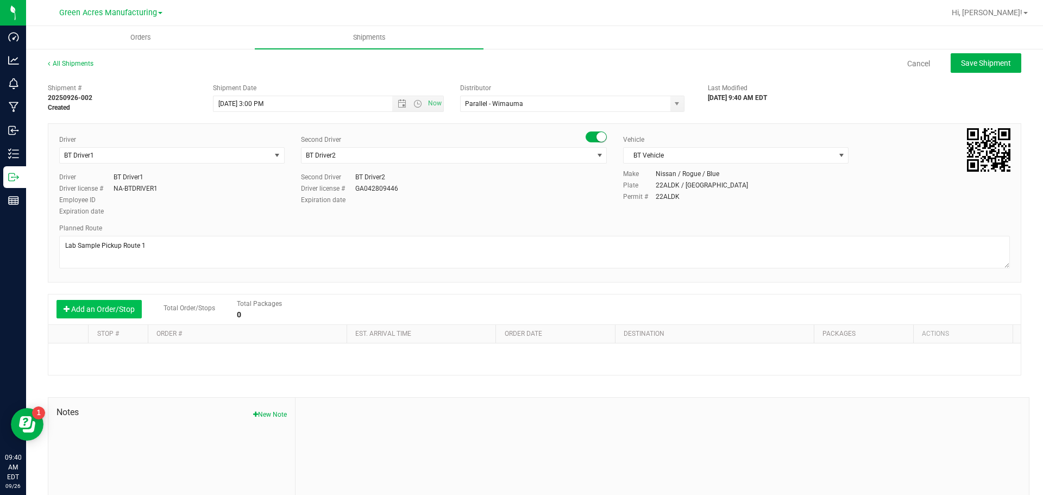
click at [115, 312] on button "Add an Order/Stop" at bounding box center [99, 309] width 85 height 18
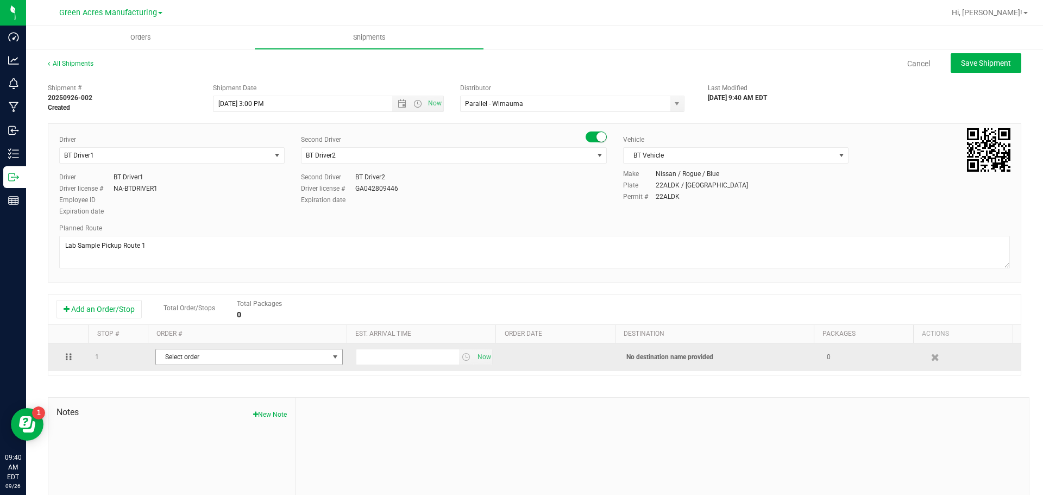
click at [198, 362] on span "Select order" at bounding box center [242, 356] width 173 height 15
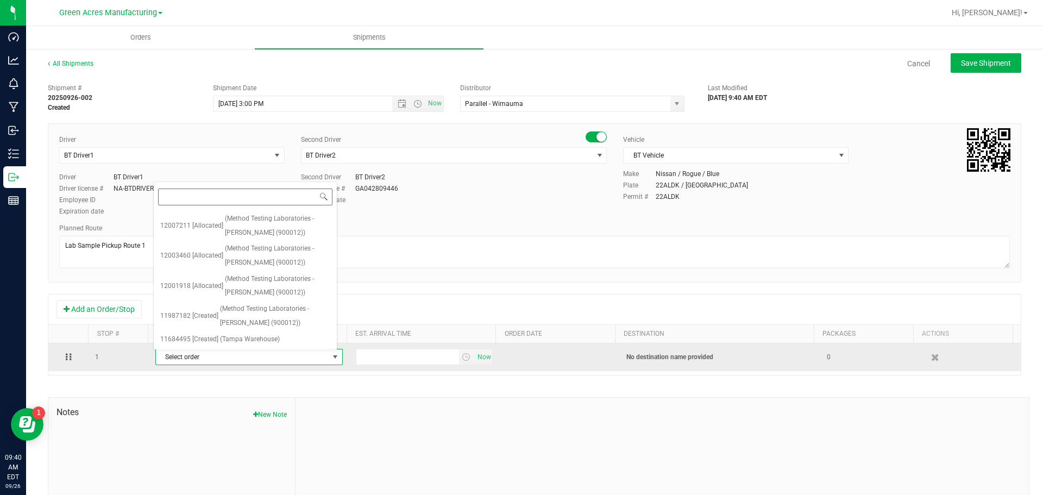
paste input "12007211"
type input "12007211"
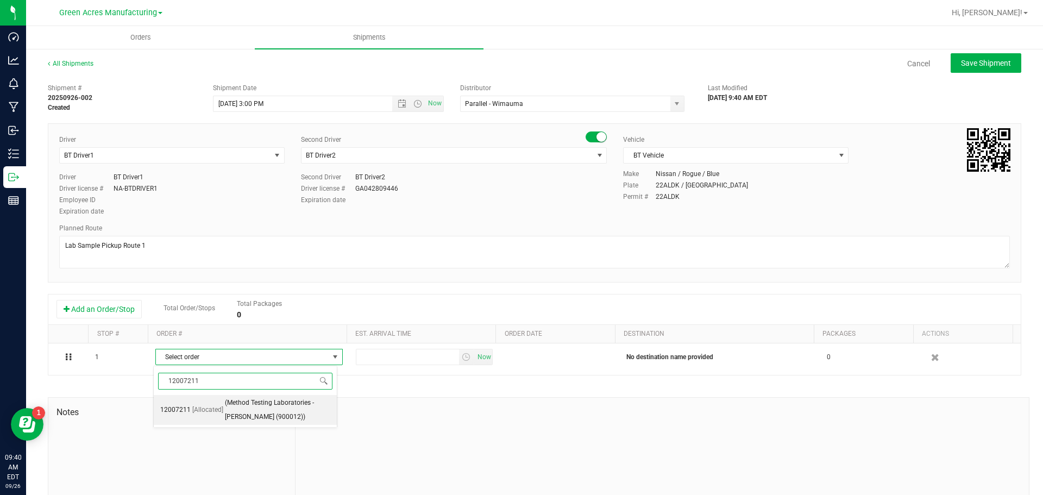
click at [244, 407] on span "(Method Testing Laboratories - [PERSON_NAME] (900012))" at bounding box center [277, 410] width 105 height 28
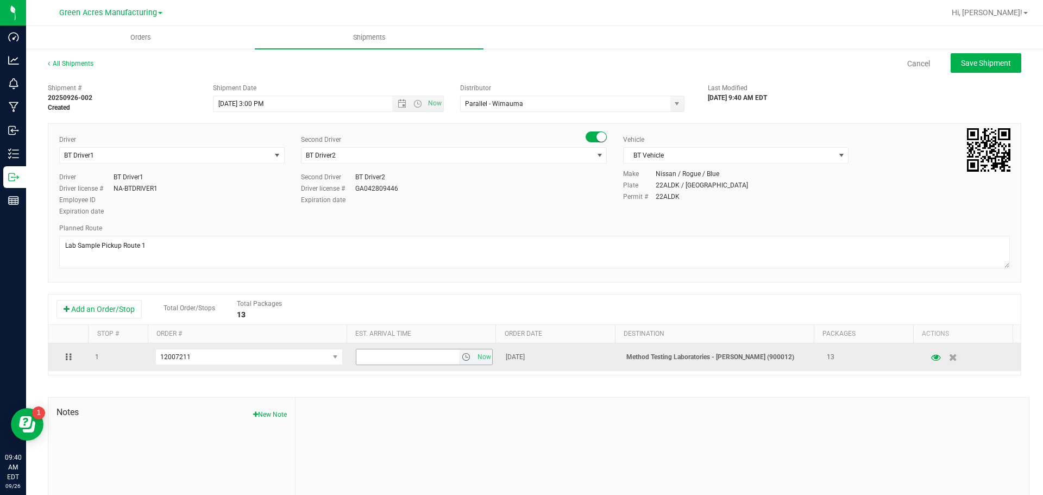
click at [462, 359] on span "select" at bounding box center [466, 357] width 9 height 9
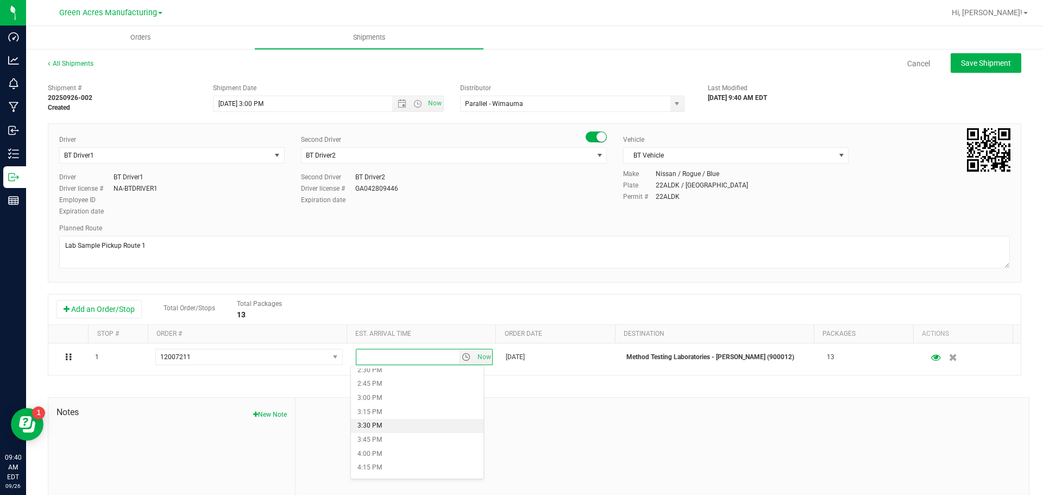
scroll to position [870, 0]
click at [390, 402] on li "4:00 PM" at bounding box center [417, 400] width 133 height 14
click at [951, 69] on button "Save Shipment" at bounding box center [986, 63] width 71 height 20
type input "[DATE] 7:00 PM"
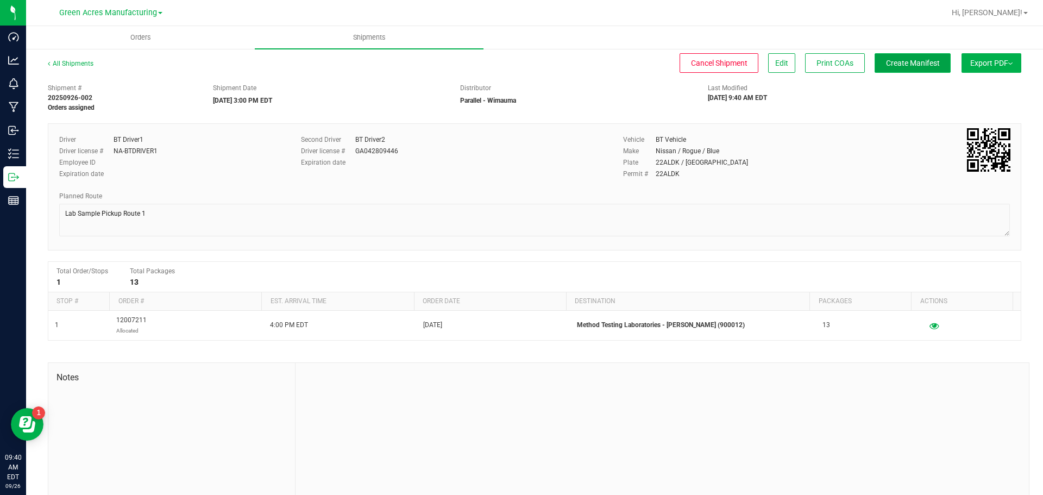
click at [921, 55] on button "Create Manifest" at bounding box center [913, 63] width 76 height 20
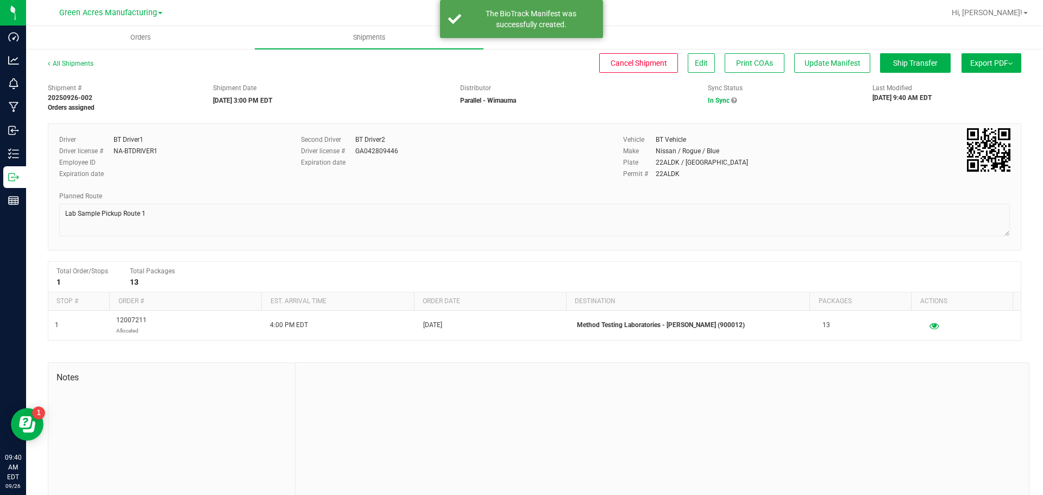
click at [973, 63] on span "Export PDF" at bounding box center [992, 63] width 42 height 9
click at [973, 86] on span "Manifest by Package ID" at bounding box center [975, 87] width 69 height 8
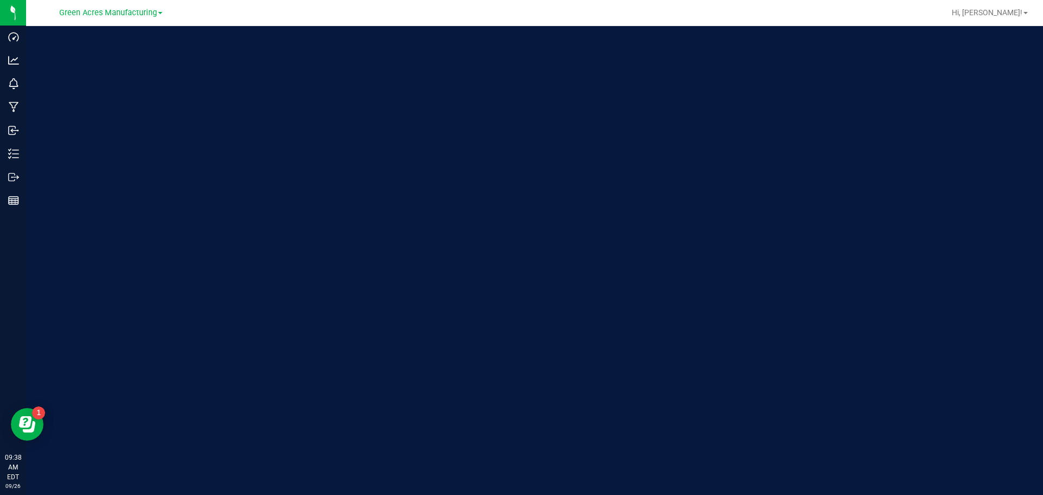
click at [121, 21] on div "Green Acres Manufacturing" at bounding box center [111, 12] width 159 height 17
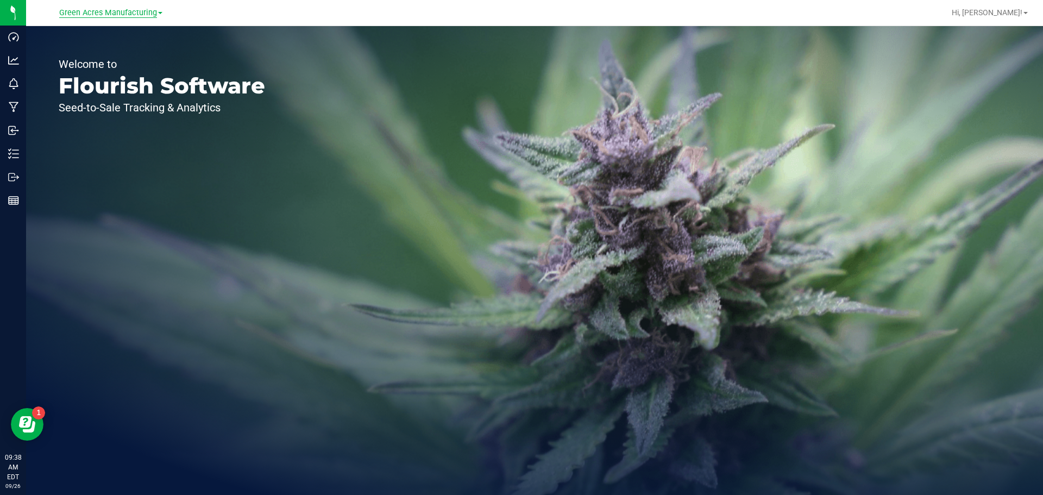
click at [121, 16] on span "Green Acres Manufacturing" at bounding box center [108, 13] width 98 height 10
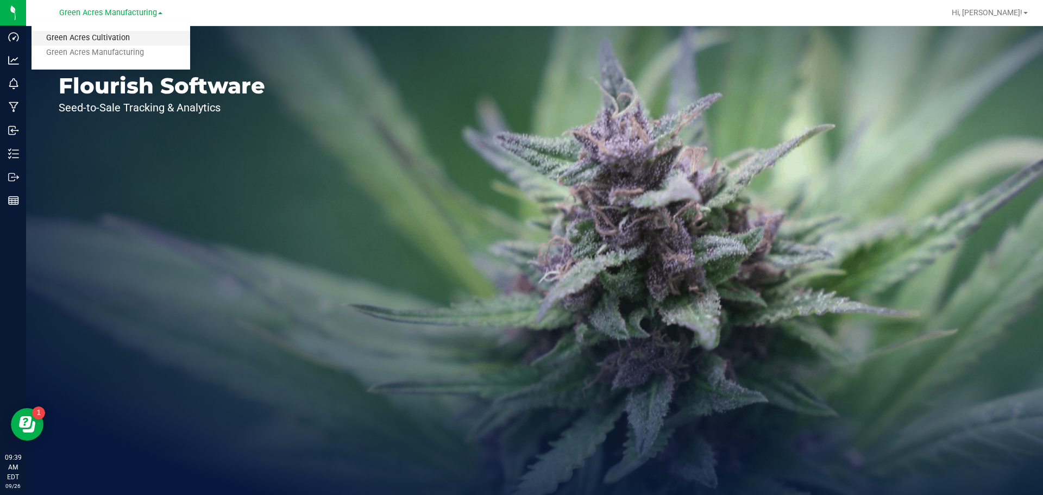
click at [115, 34] on link "Green Acres Cultivation" at bounding box center [111, 38] width 159 height 15
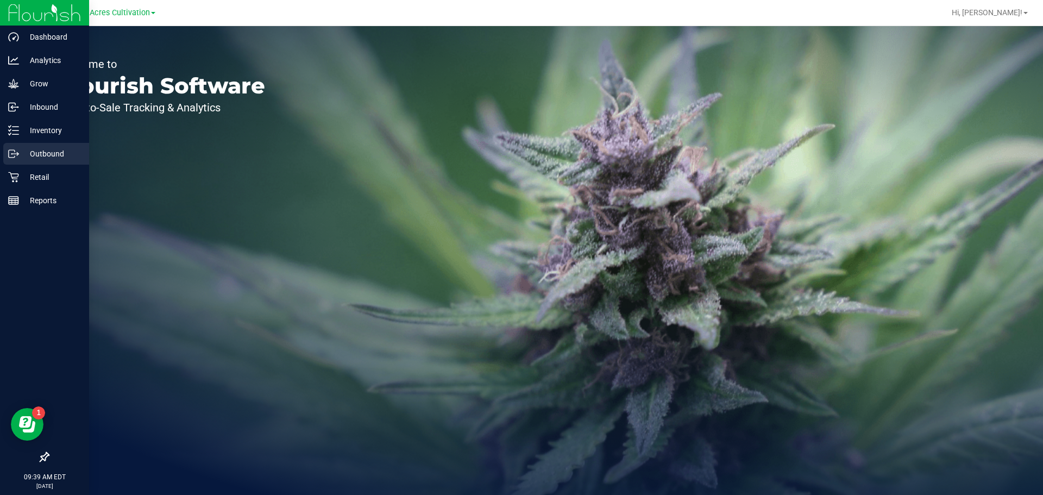
click at [15, 155] on icon at bounding box center [13, 153] width 11 height 11
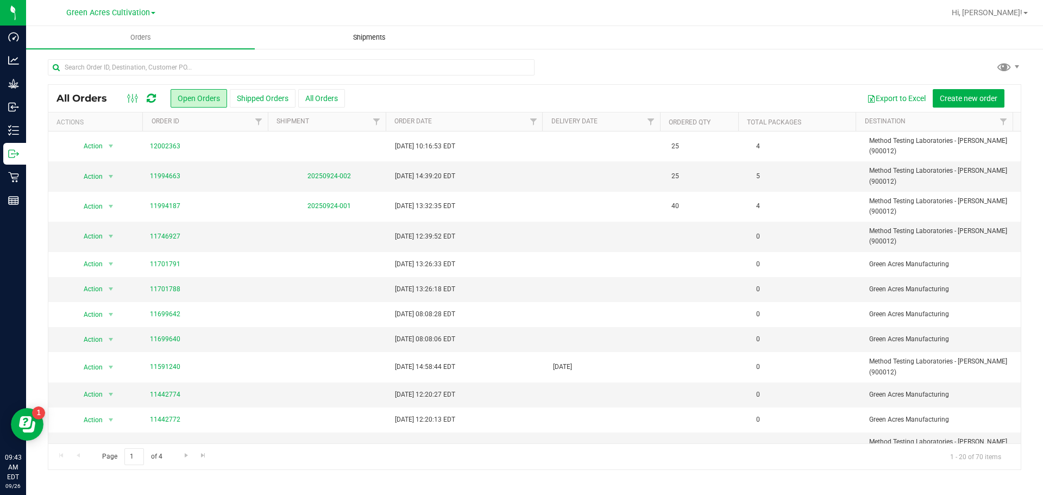
click at [346, 41] on span "Shipments" at bounding box center [370, 38] width 62 height 10
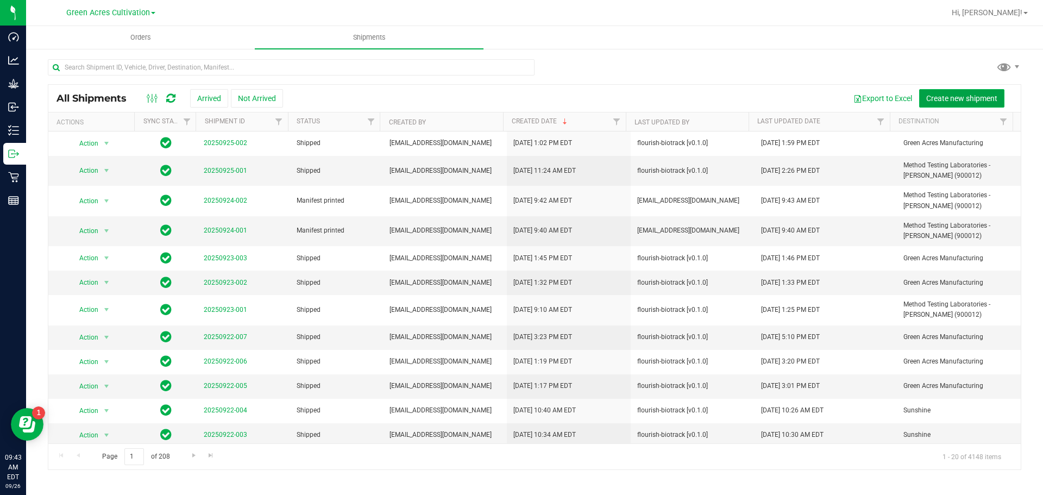
click at [928, 99] on span "Create new shipment" at bounding box center [962, 98] width 71 height 9
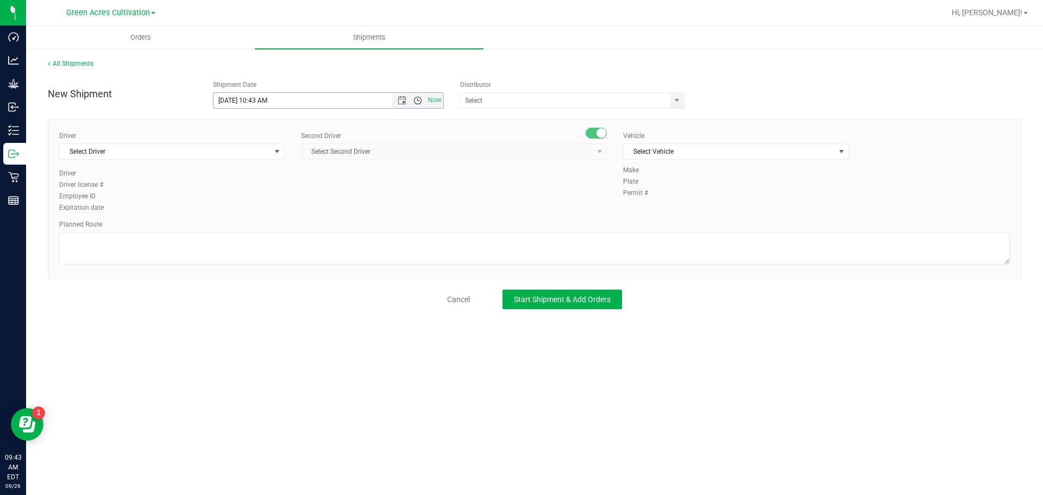
click at [417, 99] on span "Open the time view" at bounding box center [418, 100] width 9 height 9
click at [252, 155] on li "3:00 PM" at bounding box center [328, 157] width 229 height 14
type input "[DATE] 3:00 PM"
click at [587, 104] on input "text" at bounding box center [562, 100] width 203 height 15
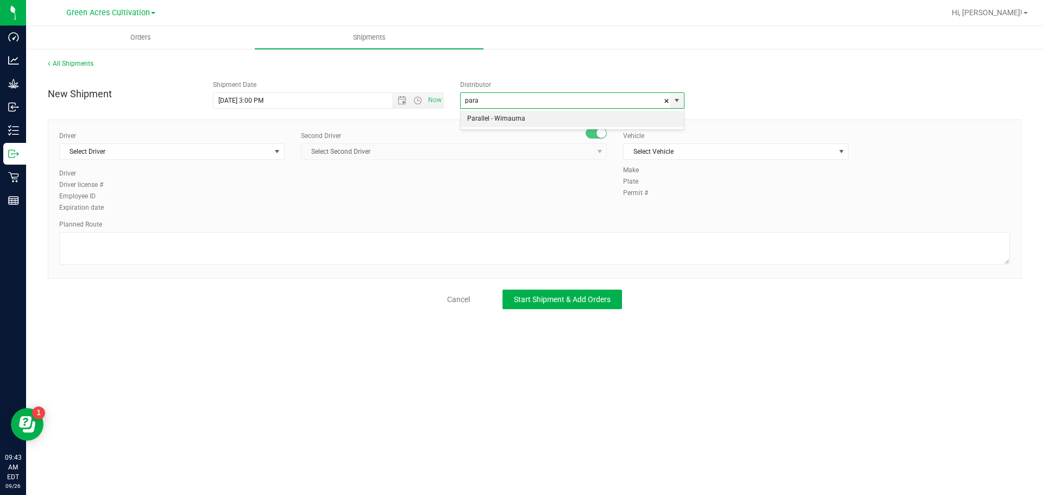
click at [562, 118] on li "Parallel - Wimauma" at bounding box center [572, 119] width 223 height 16
type input "Parallel - Wimauma"
click at [185, 157] on span "Select Driver" at bounding box center [165, 151] width 211 height 15
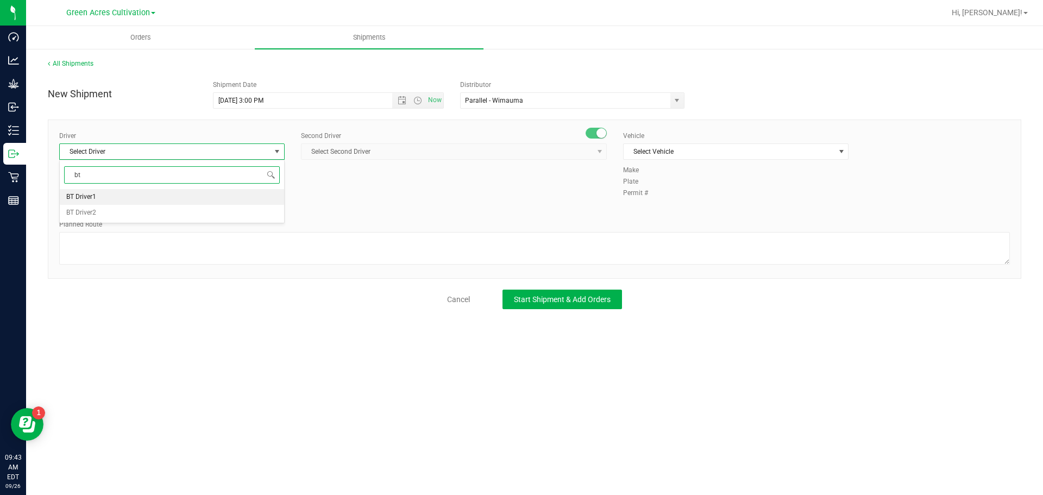
click at [129, 193] on li "BT Driver1" at bounding box center [172, 197] width 224 height 16
type input "bt"
click at [387, 148] on span "Select Second Driver" at bounding box center [447, 151] width 291 height 15
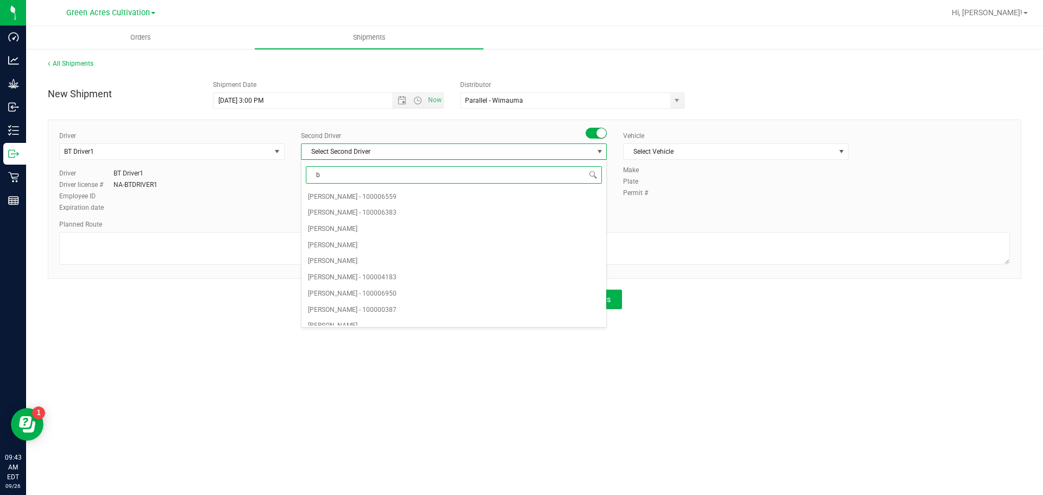
type input "bt"
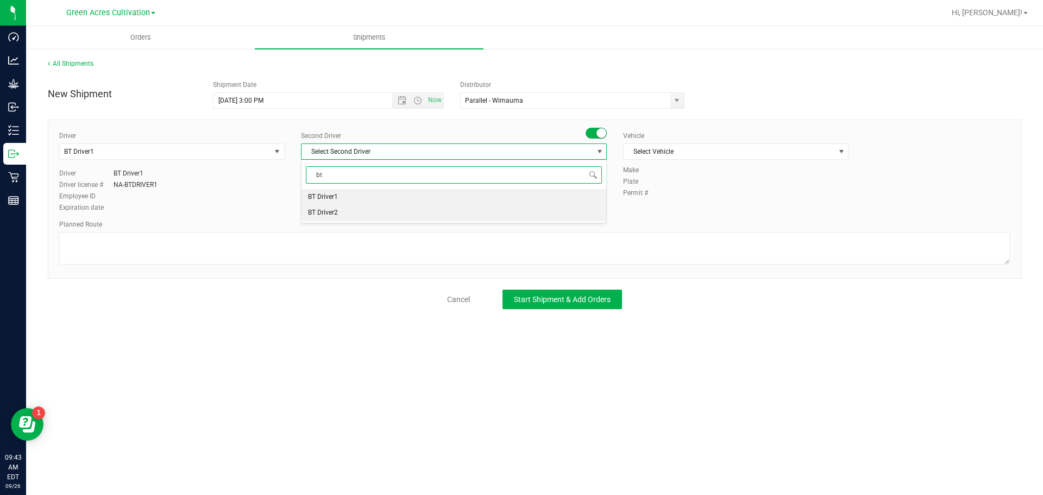
click at [352, 210] on li "BT Driver2" at bounding box center [454, 213] width 305 height 16
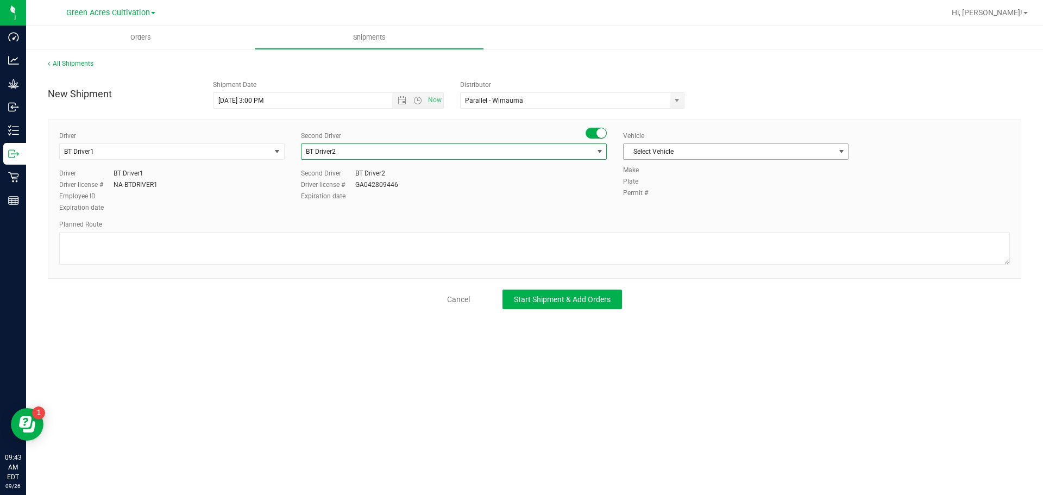
click at [791, 150] on span "Select Vehicle" at bounding box center [729, 151] width 211 height 15
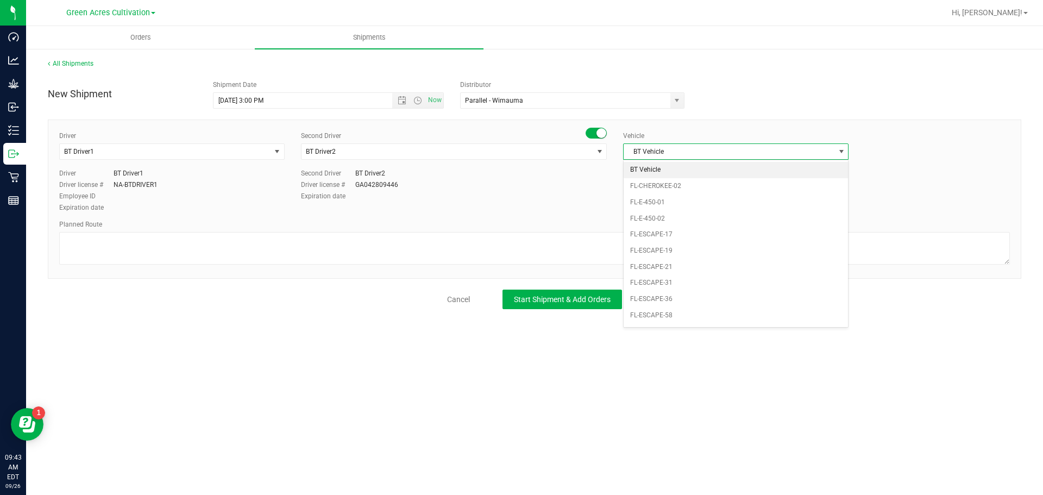
click at [662, 171] on li "BT Vehicle" at bounding box center [736, 170] width 224 height 16
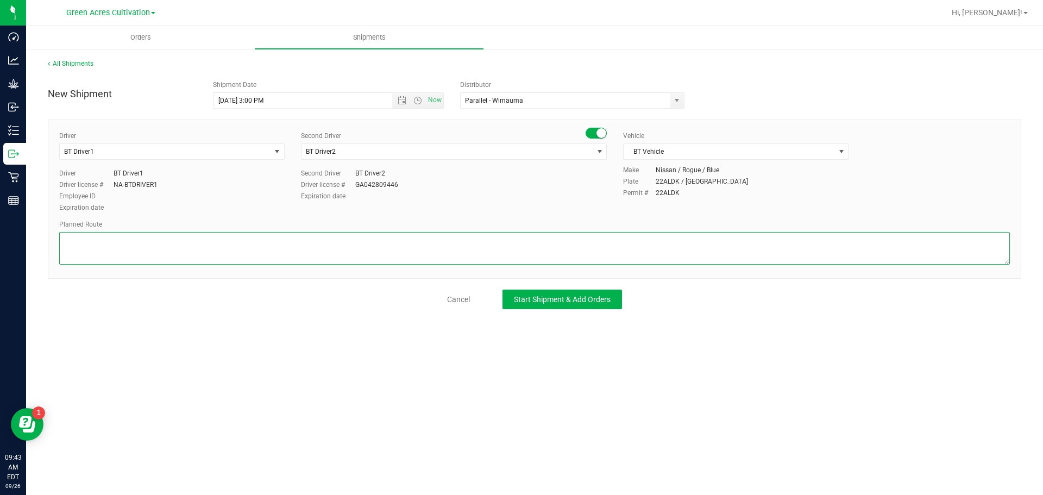
click at [217, 257] on textarea at bounding box center [534, 248] width 951 height 33
type textarea "Lab Sample Pickup Route 1"
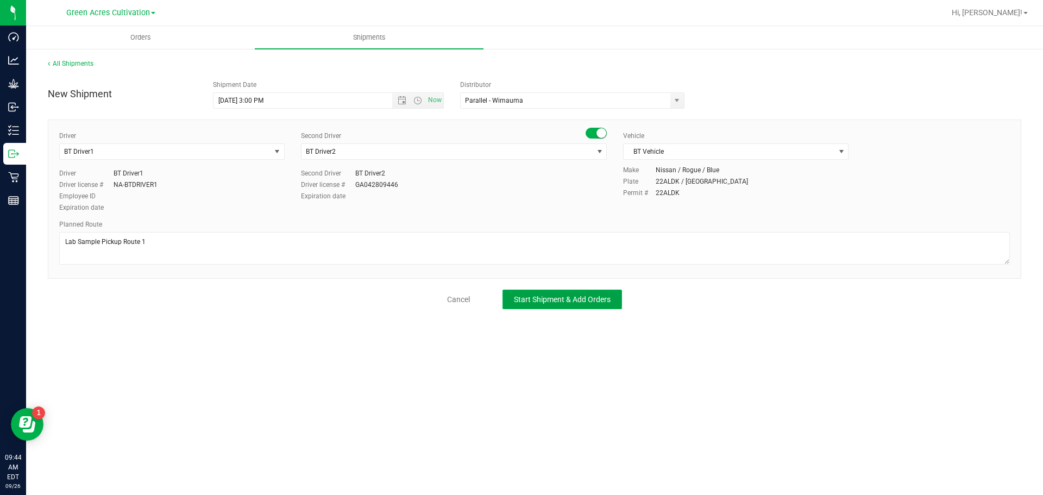
click at [572, 299] on span "Start Shipment & Add Orders" at bounding box center [562, 299] width 97 height 9
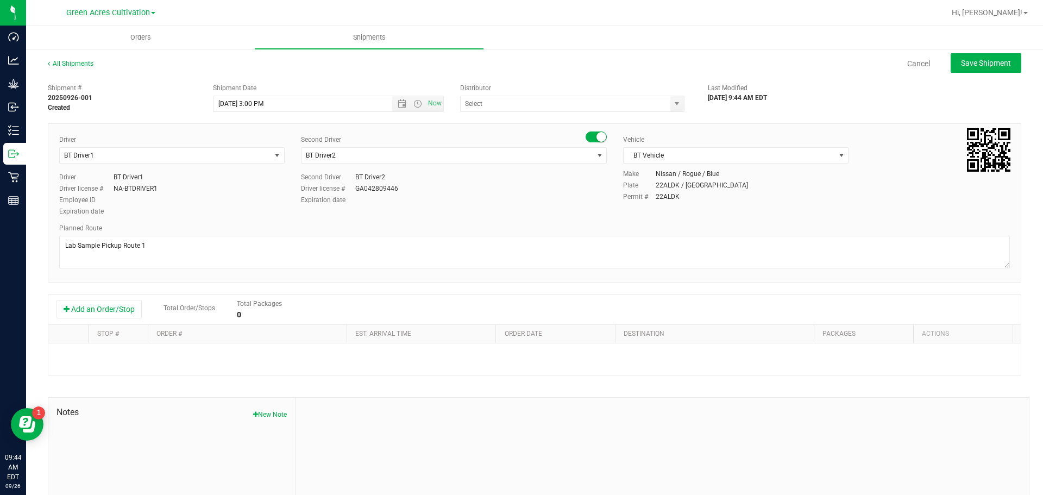
type input "Parallel - Wimauma"
click at [119, 316] on button "Add an Order/Stop" at bounding box center [99, 309] width 85 height 18
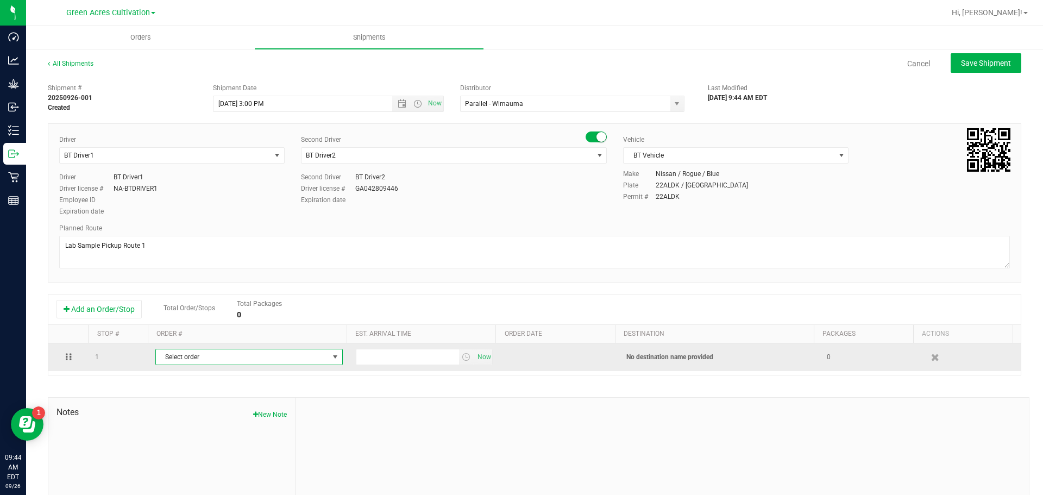
click at [261, 360] on span "Select order" at bounding box center [242, 356] width 173 height 15
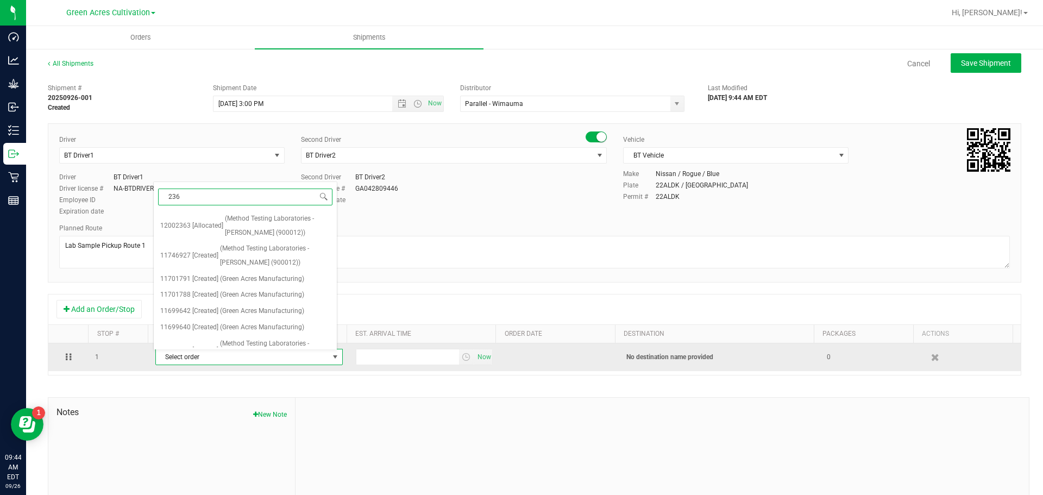
type input "2363"
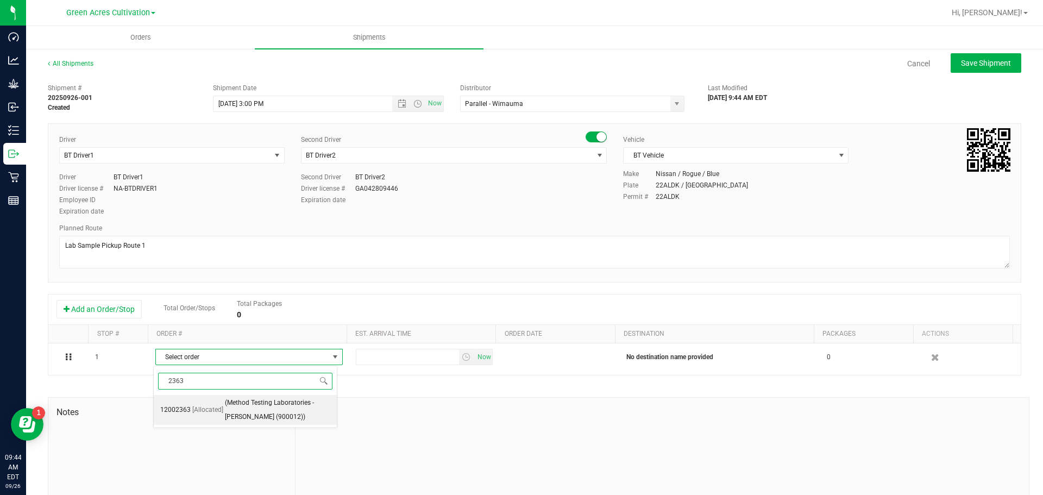
click at [259, 409] on span "(Method Testing Laboratories - [PERSON_NAME] (900012))" at bounding box center [277, 410] width 105 height 28
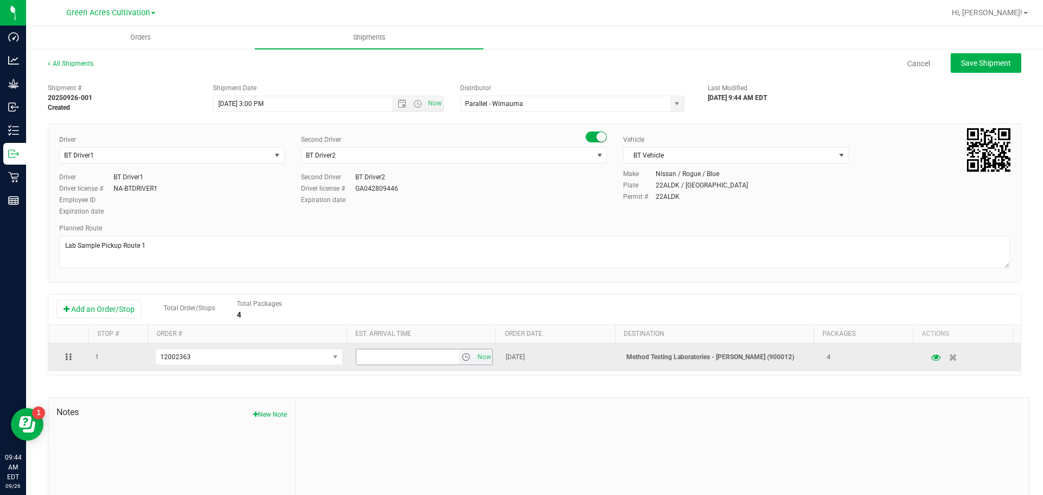
click at [462, 361] on span "select" at bounding box center [466, 357] width 9 height 9
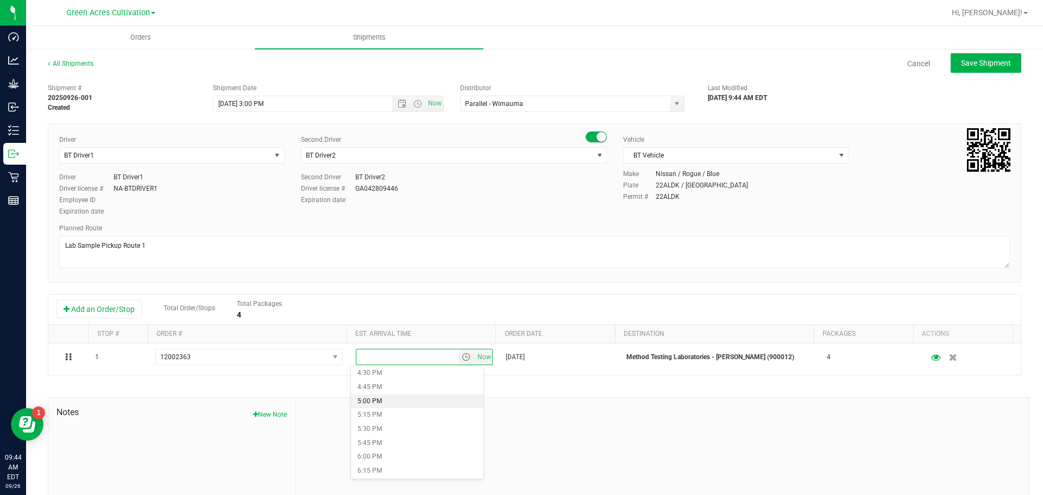
scroll to position [870, 0]
click at [410, 402] on li "4:00 PM" at bounding box center [417, 400] width 133 height 14
click at [966, 69] on button "Save Shipment" at bounding box center [986, 63] width 71 height 20
type input "[DATE] 7:00 PM"
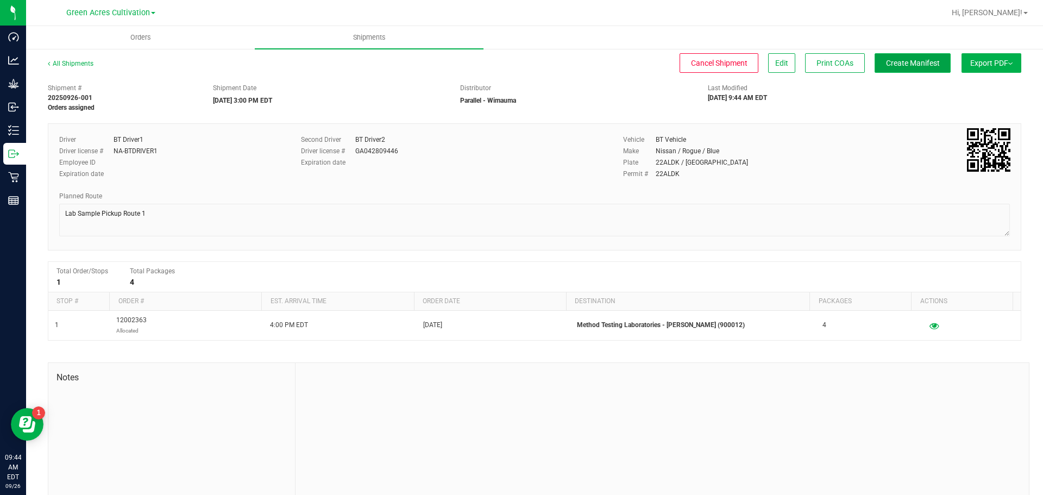
drag, startPoint x: 898, startPoint y: 60, endPoint x: 889, endPoint y: 71, distance: 14.3
click at [893, 71] on button "Create Manifest" at bounding box center [913, 63] width 76 height 20
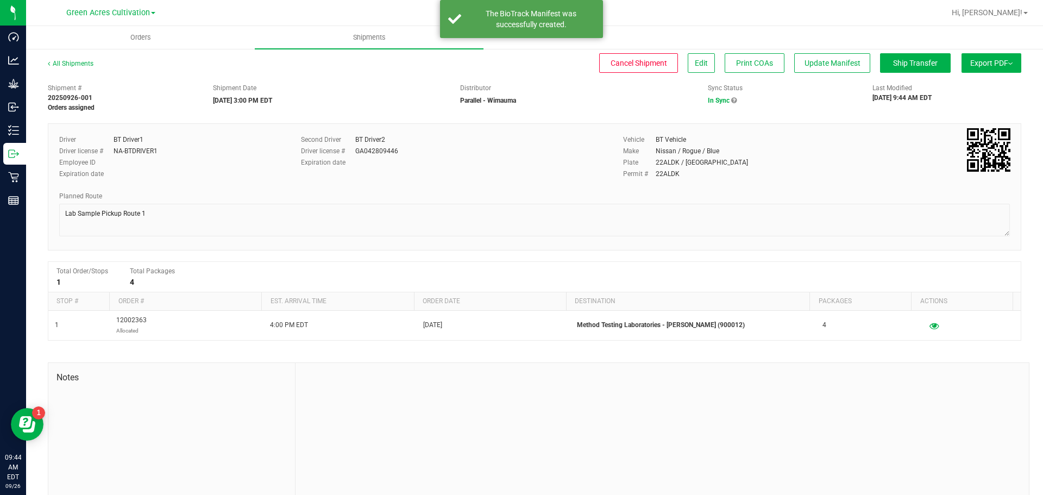
click at [975, 55] on button "Export PDF" at bounding box center [992, 63] width 60 height 20
click at [990, 89] on span "Manifest by Package ID" at bounding box center [975, 87] width 69 height 8
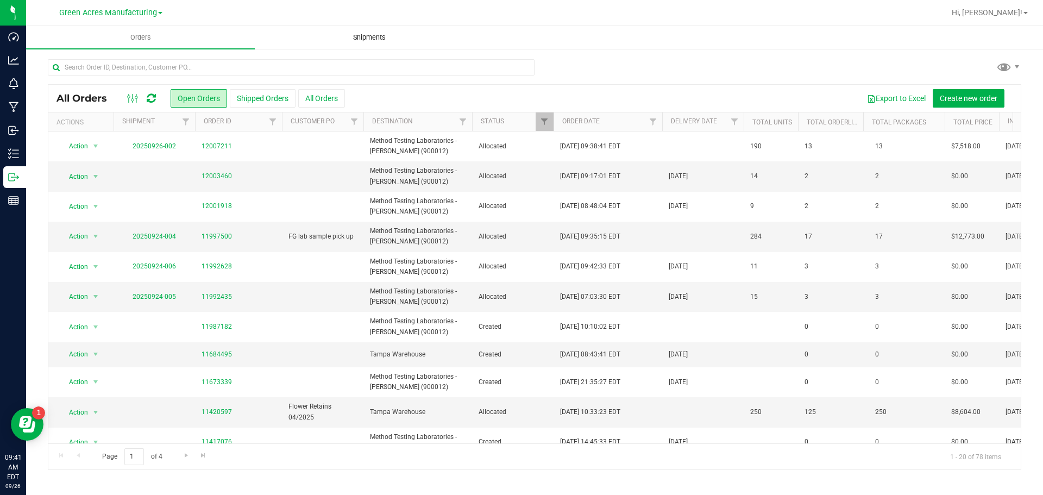
click at [348, 44] on uib-tab-heading "Shipments" at bounding box center [369, 38] width 228 height 22
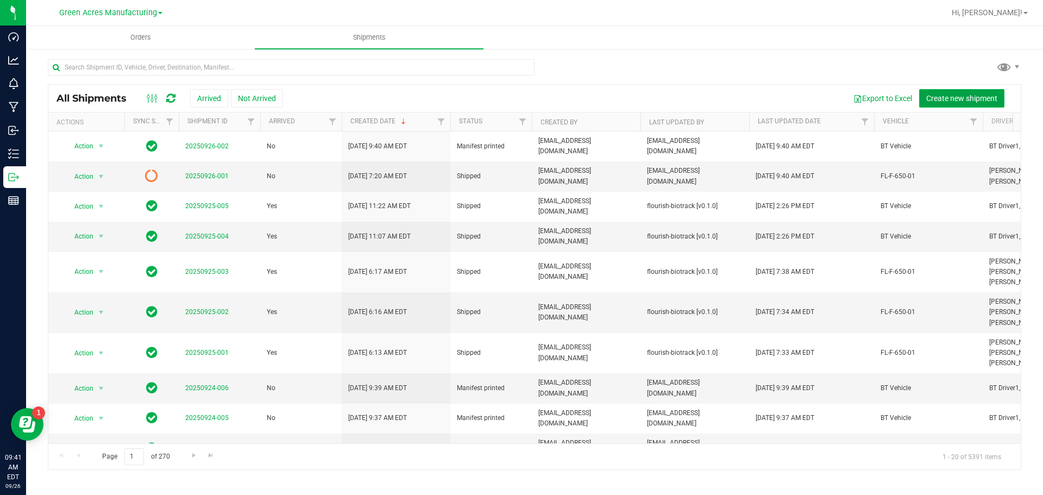
click at [933, 90] on button "Create new shipment" at bounding box center [962, 98] width 85 height 18
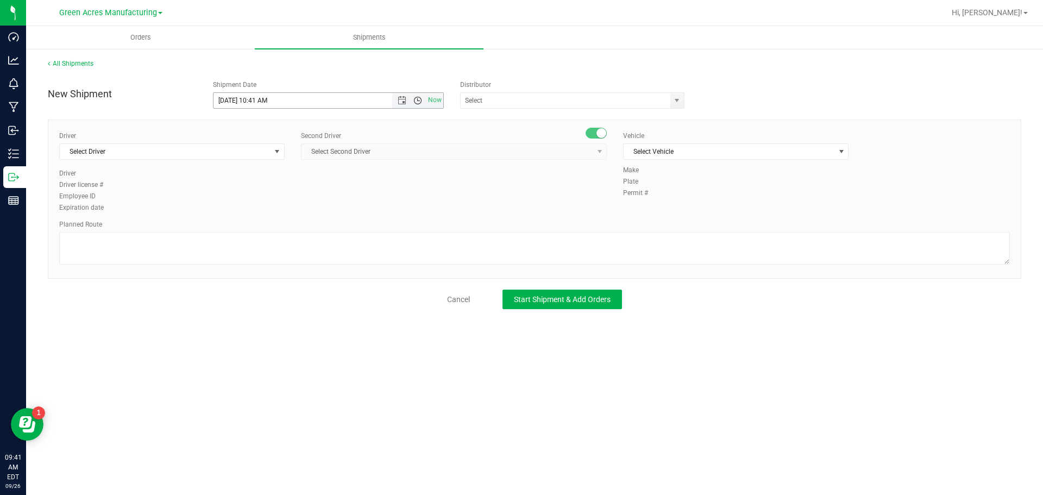
click at [418, 99] on span "Open the time view" at bounding box center [418, 100] width 9 height 9
click at [287, 207] on li "3:00 PM" at bounding box center [328, 211] width 229 height 14
type input "[DATE] 3:00 PM"
click at [553, 106] on input "text" at bounding box center [562, 100] width 203 height 15
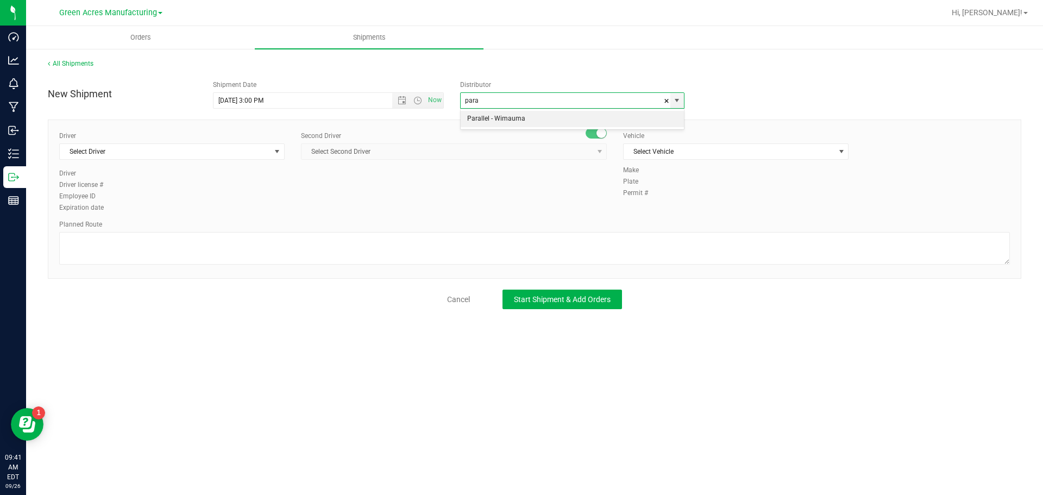
click at [499, 125] on li "Parallel - Wimauma" at bounding box center [572, 119] width 223 height 16
type input "Parallel - Wimauma"
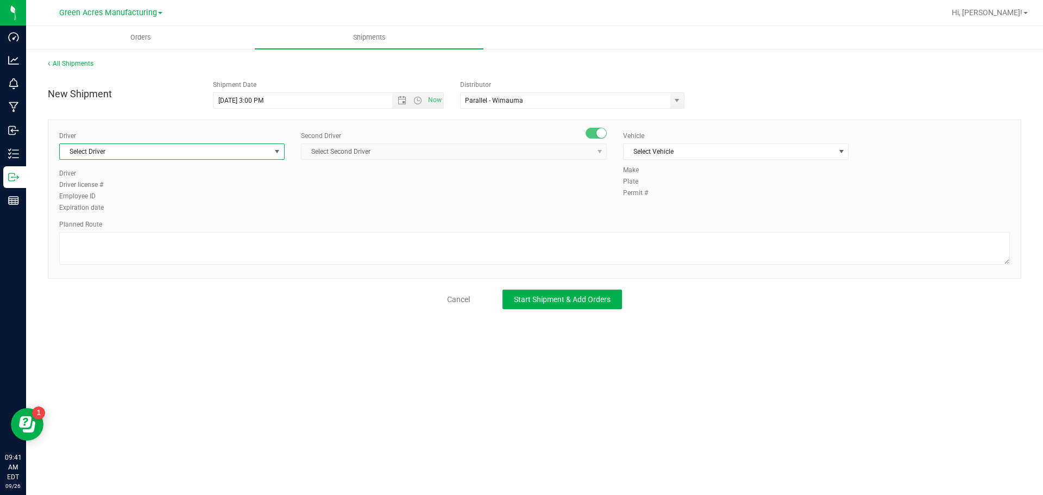
click at [159, 158] on span "Select Driver" at bounding box center [165, 151] width 211 height 15
click at [108, 201] on li "BT Driver1" at bounding box center [172, 197] width 224 height 16
type input "bt"
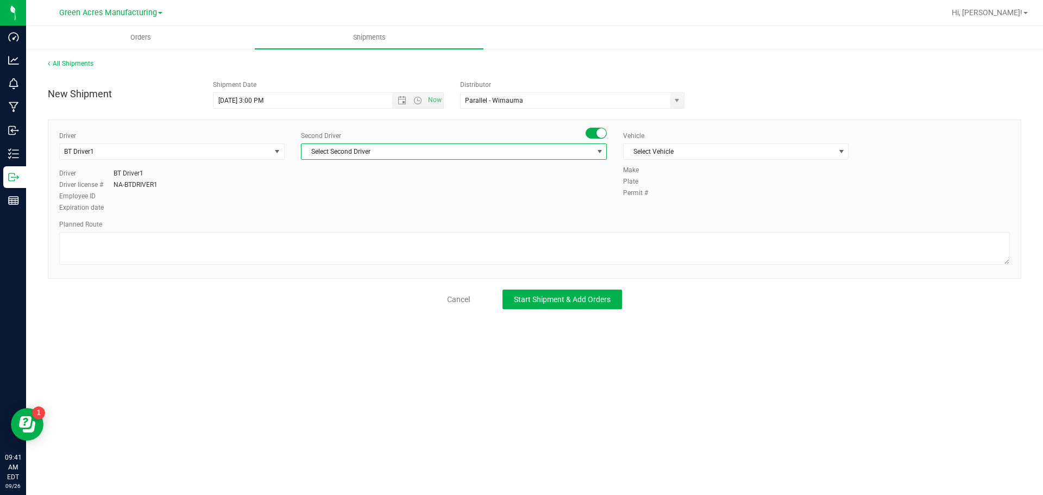
click at [391, 157] on span "Select Second Driver" at bounding box center [447, 151] width 291 height 15
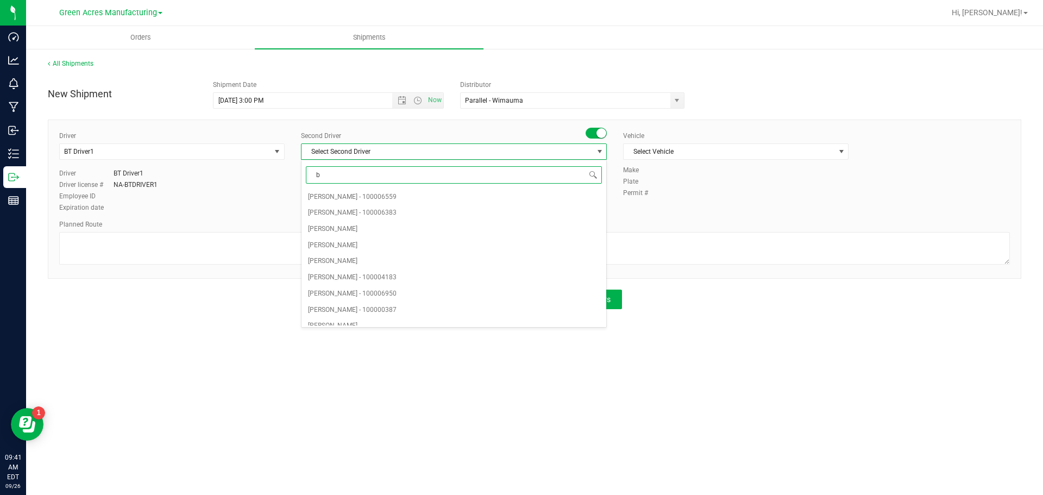
type input "bt"
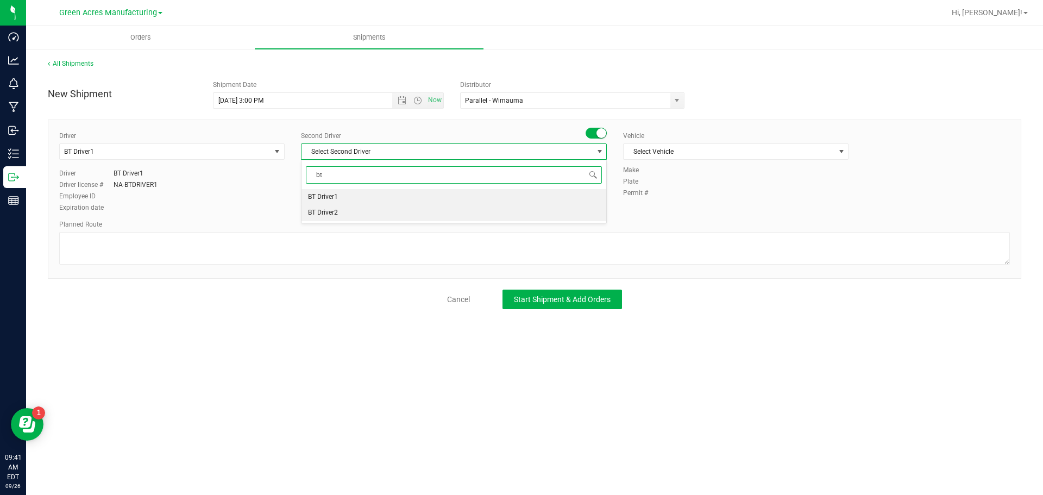
click at [360, 207] on li "BT Driver2" at bounding box center [454, 213] width 305 height 16
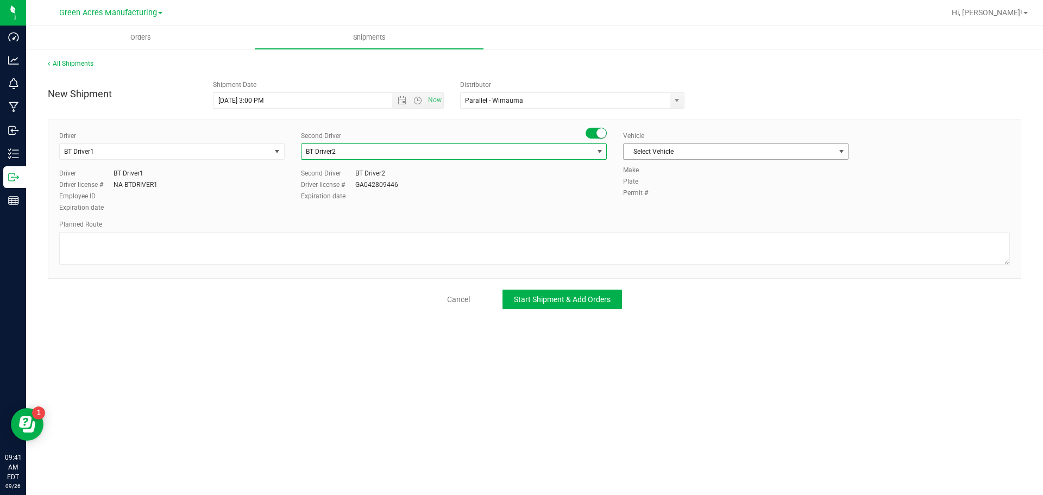
click at [755, 143] on span "Select Vehicle" at bounding box center [736, 151] width 226 height 16
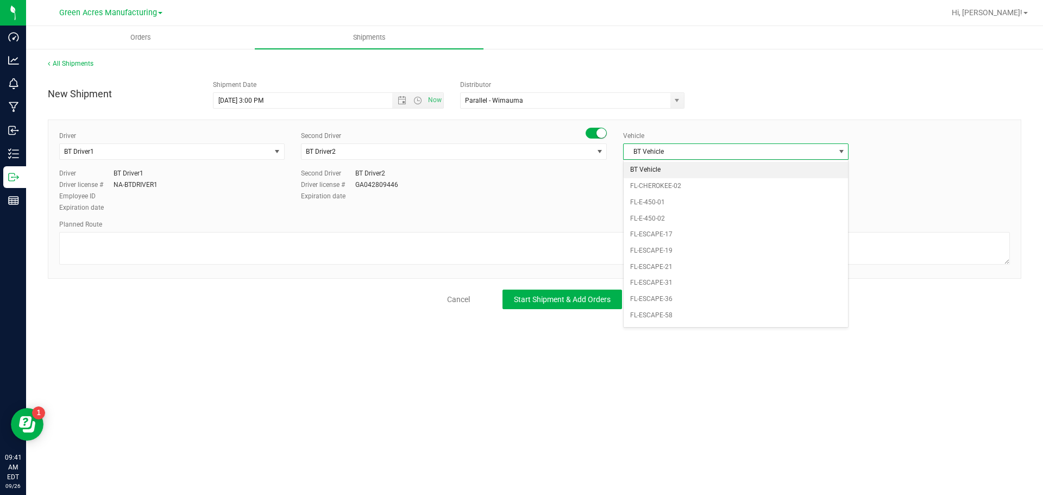
click at [689, 165] on li "BT Vehicle" at bounding box center [736, 170] width 224 height 16
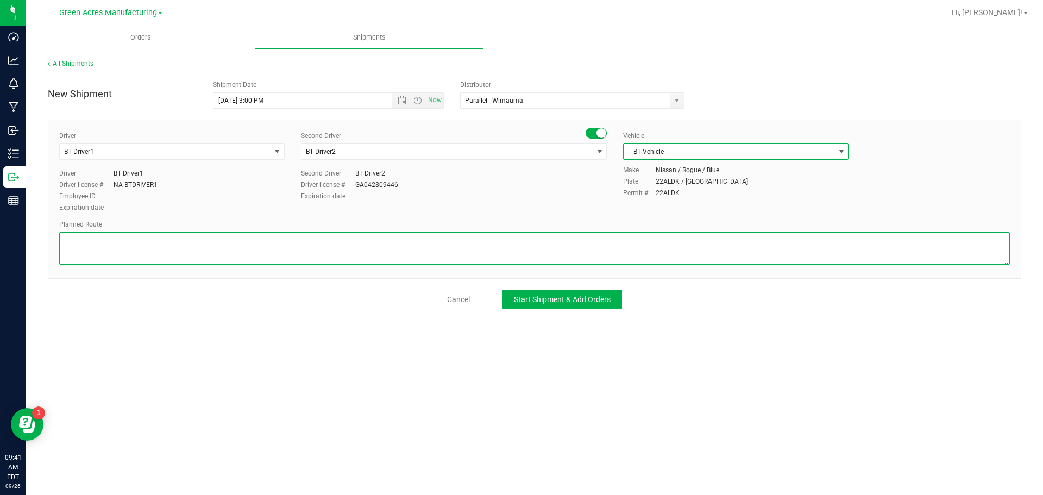
click at [259, 247] on textarea at bounding box center [534, 248] width 951 height 33
type textarea "Lab Sample Pickup Route 1"
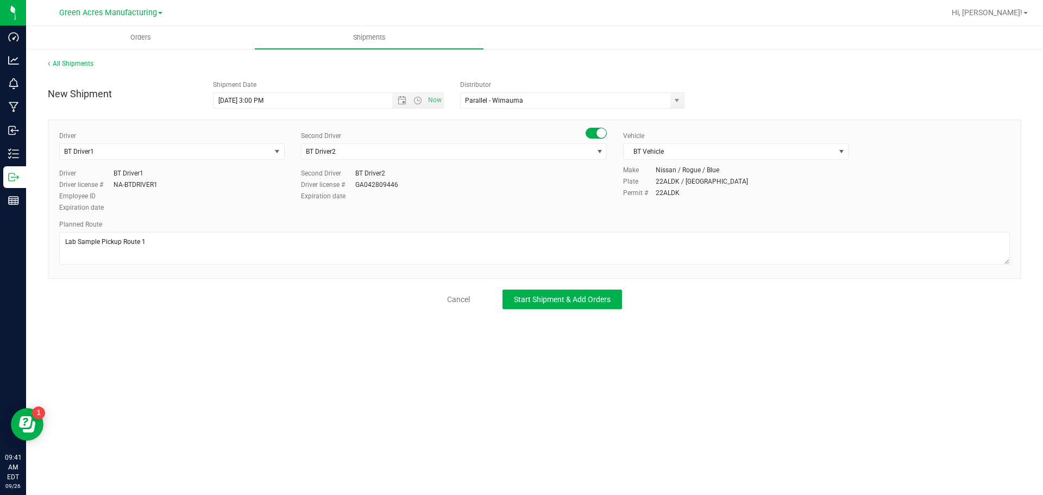
click at [551, 310] on div "All Shipments New Shipment Shipment Date [DATE] 3:00 PM Now Distributor Paralle…" at bounding box center [534, 184] width 1017 height 272
click at [547, 304] on button "Start Shipment & Add Orders" at bounding box center [563, 300] width 120 height 20
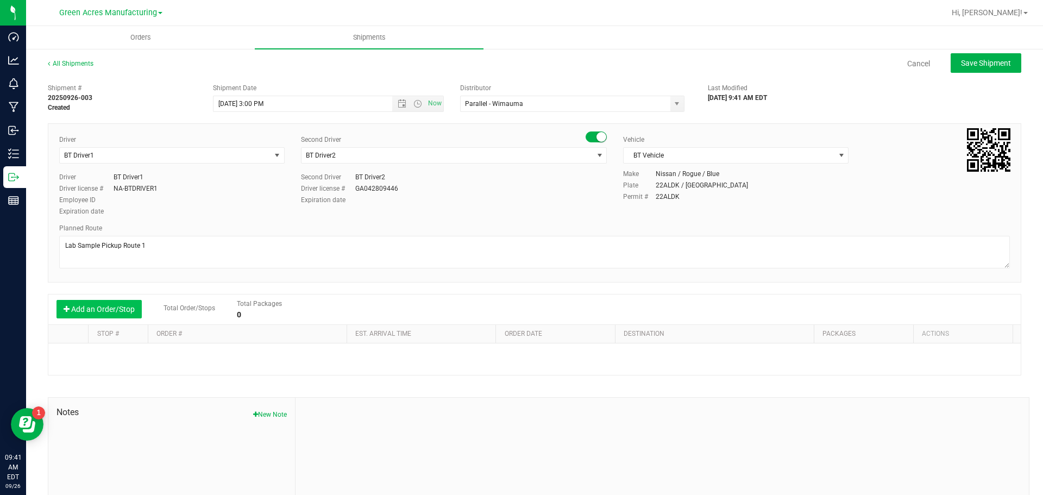
click at [135, 314] on button "Add an Order/Stop" at bounding box center [99, 309] width 85 height 18
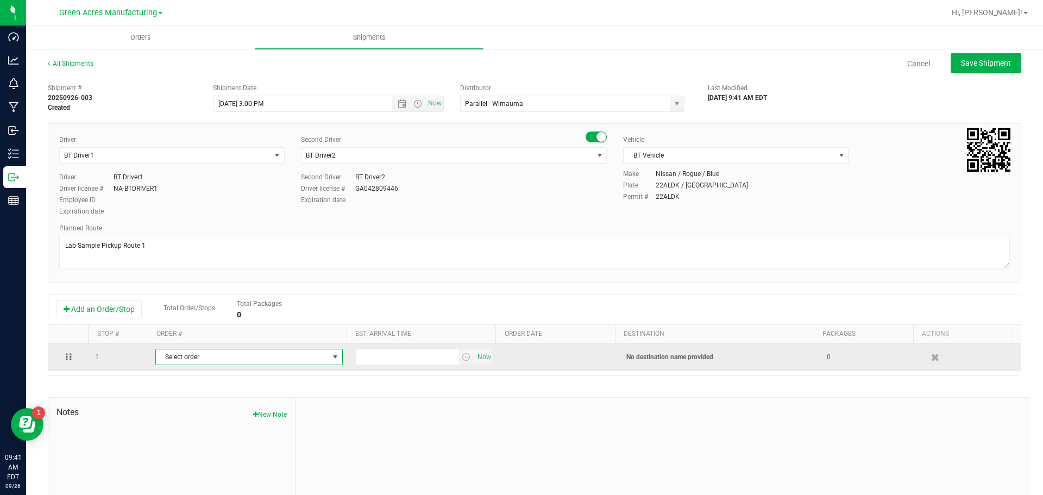
click at [221, 360] on span "Select order" at bounding box center [242, 356] width 173 height 15
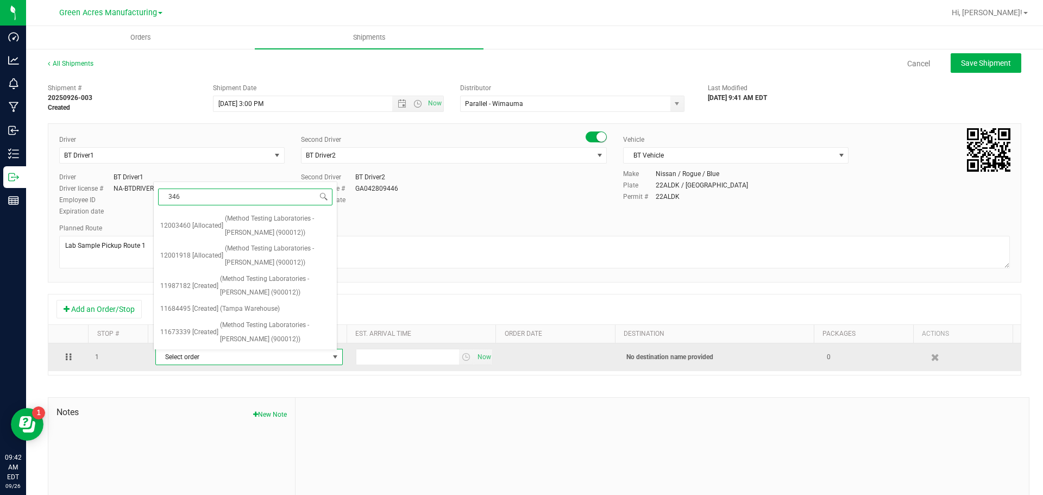
type input "3460"
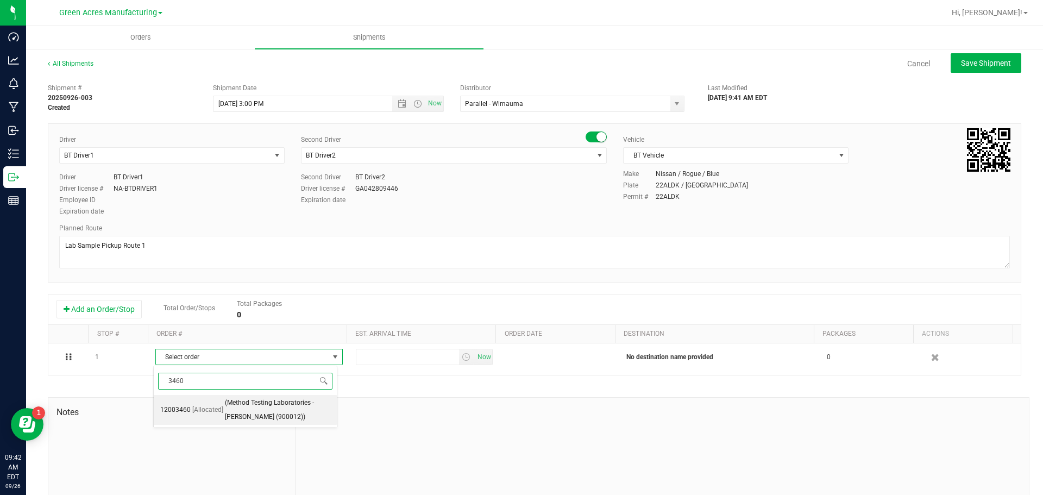
click at [229, 407] on span "(Method Testing Laboratories - [PERSON_NAME] (900012))" at bounding box center [277, 410] width 105 height 28
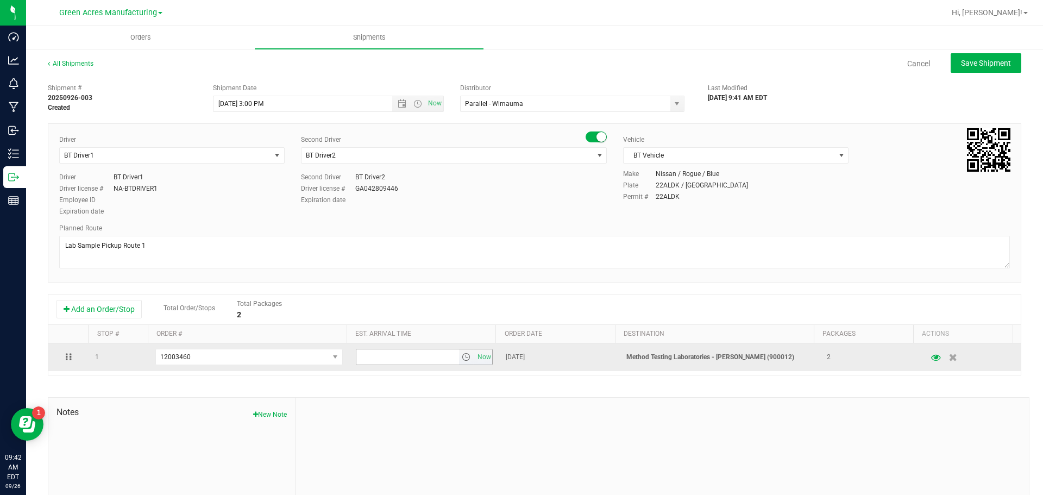
click at [462, 359] on span "select" at bounding box center [466, 357] width 9 height 9
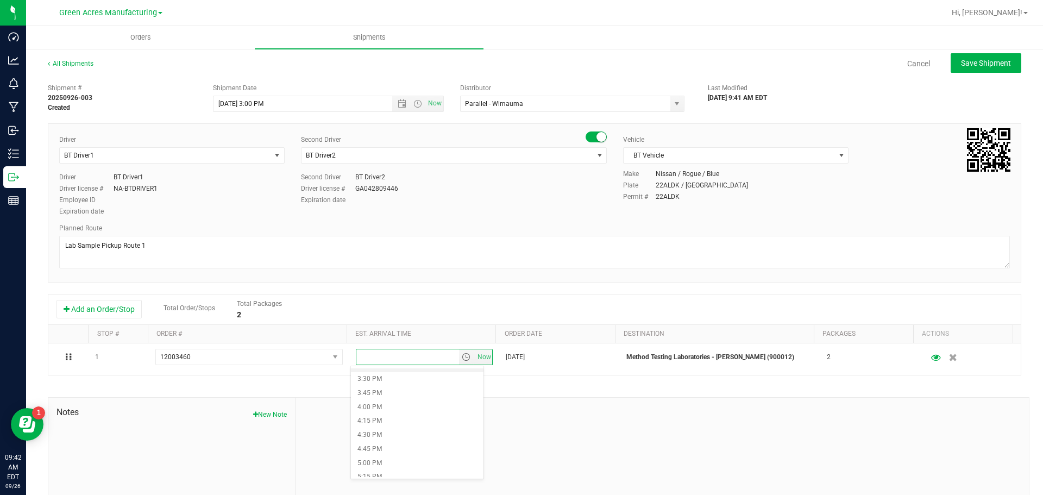
scroll to position [870, 0]
click at [398, 400] on li "4:00 PM" at bounding box center [417, 400] width 133 height 14
click at [951, 62] on button "Save Shipment" at bounding box center [986, 63] width 71 height 20
type input "[DATE] 7:00 PM"
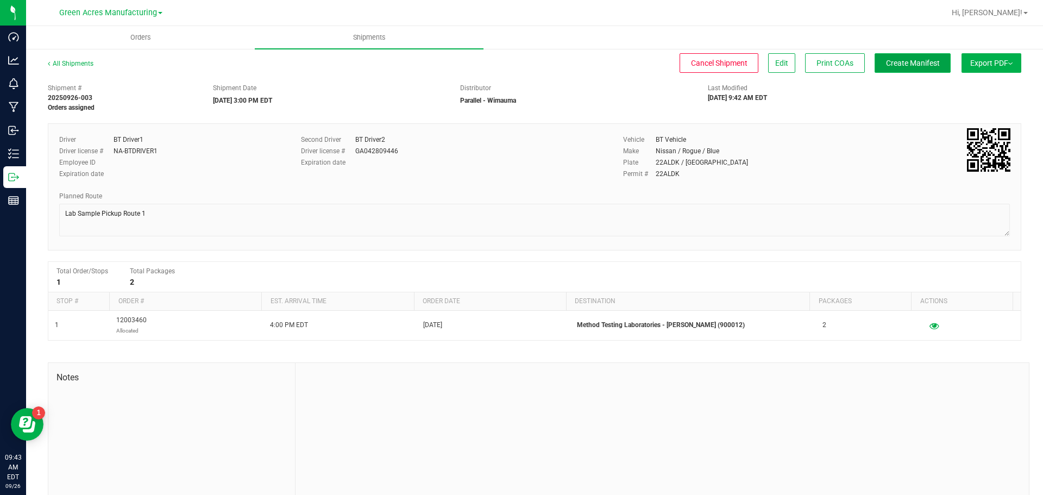
click at [921, 68] on button "Create Manifest" at bounding box center [913, 63] width 76 height 20
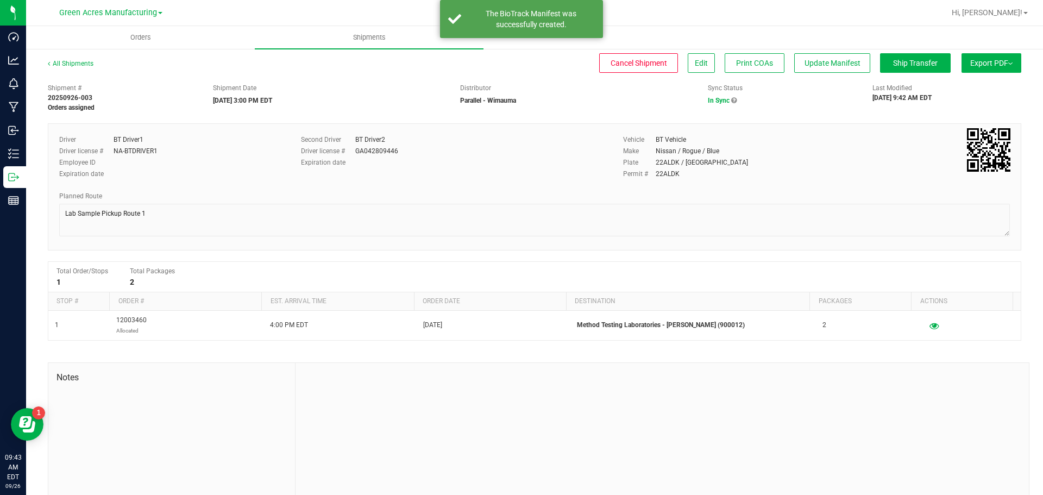
click at [971, 62] on span "Export PDF" at bounding box center [992, 63] width 42 height 9
click at [966, 85] on span "Manifest by Package ID" at bounding box center [975, 87] width 69 height 8
